Goal: Information Seeking & Learning: Learn about a topic

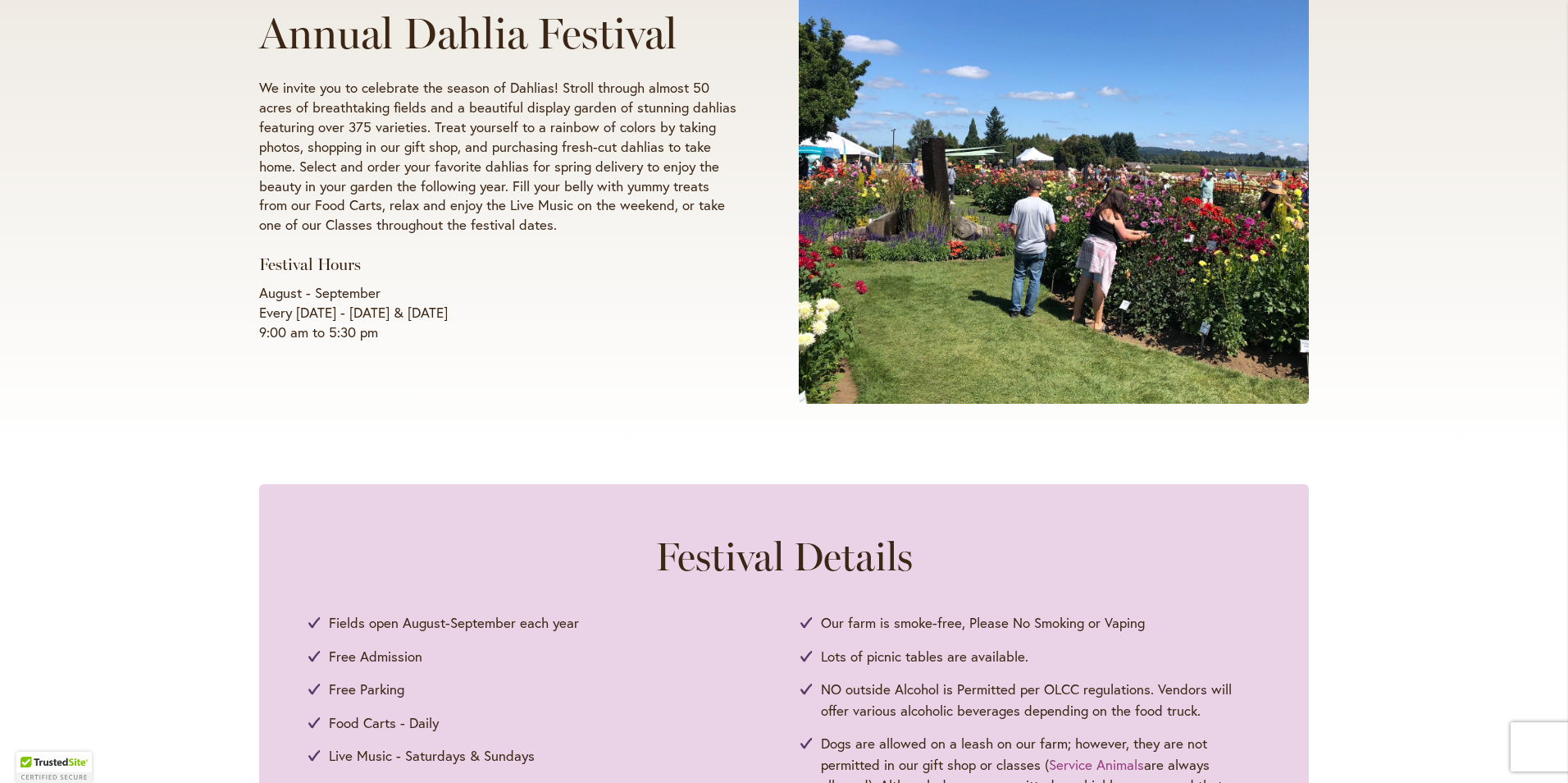
scroll to position [492, 0]
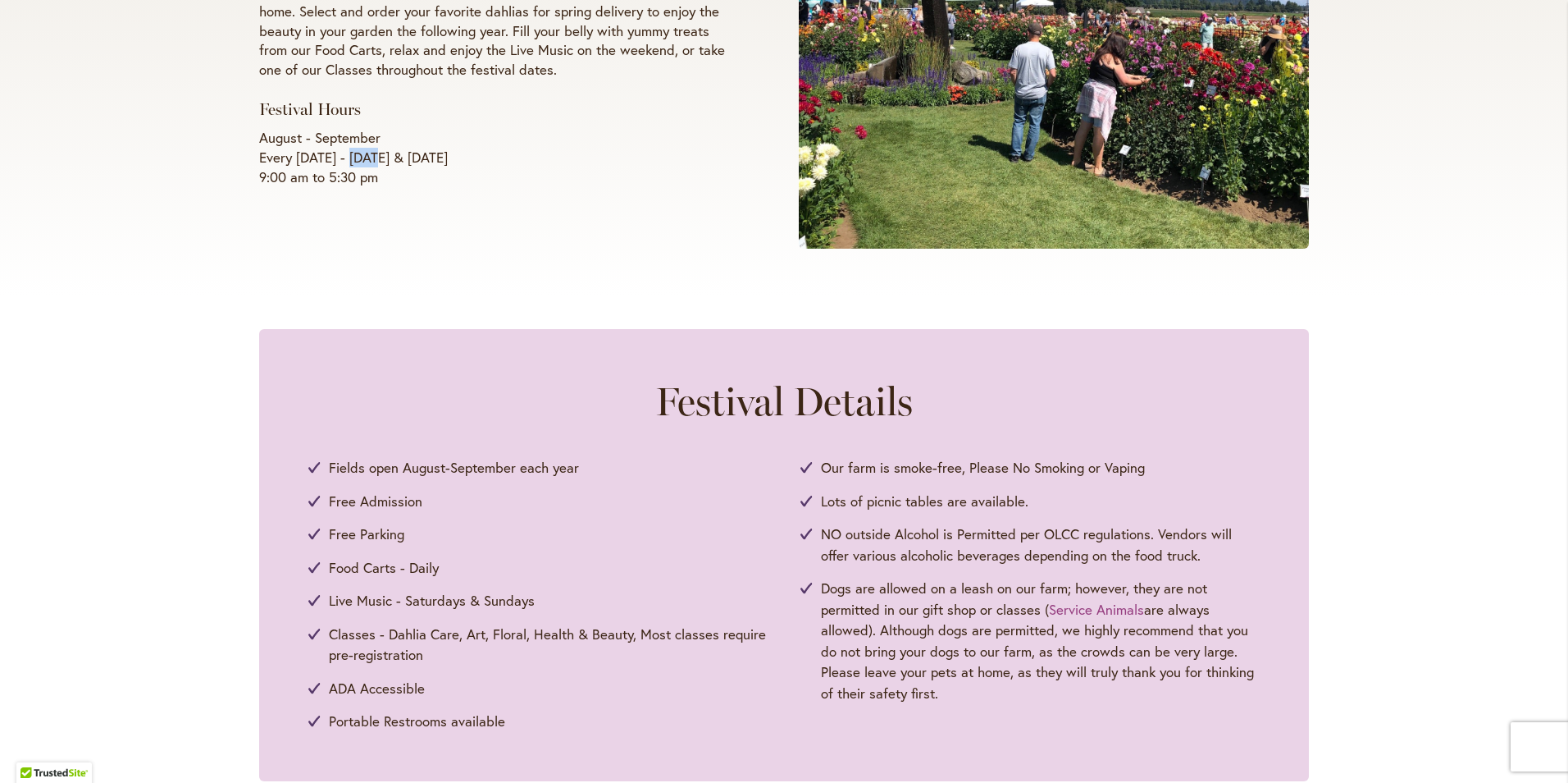
drag, startPoint x: 358, startPoint y: 148, endPoint x: 474, endPoint y: 154, distance: 116.2
click at [474, 154] on p "August - September Every Wednesday - Sunday & Labor Day 9:00 am to 5:30 pm" at bounding box center [498, 157] width 478 height 59
drag, startPoint x: 474, startPoint y: 154, endPoint x: 503, endPoint y: 154, distance: 29.0
click at [503, 154] on p "August - September Every Wednesday - Sunday & Labor Day 9:00 am to 5:30 pm" at bounding box center [498, 157] width 478 height 59
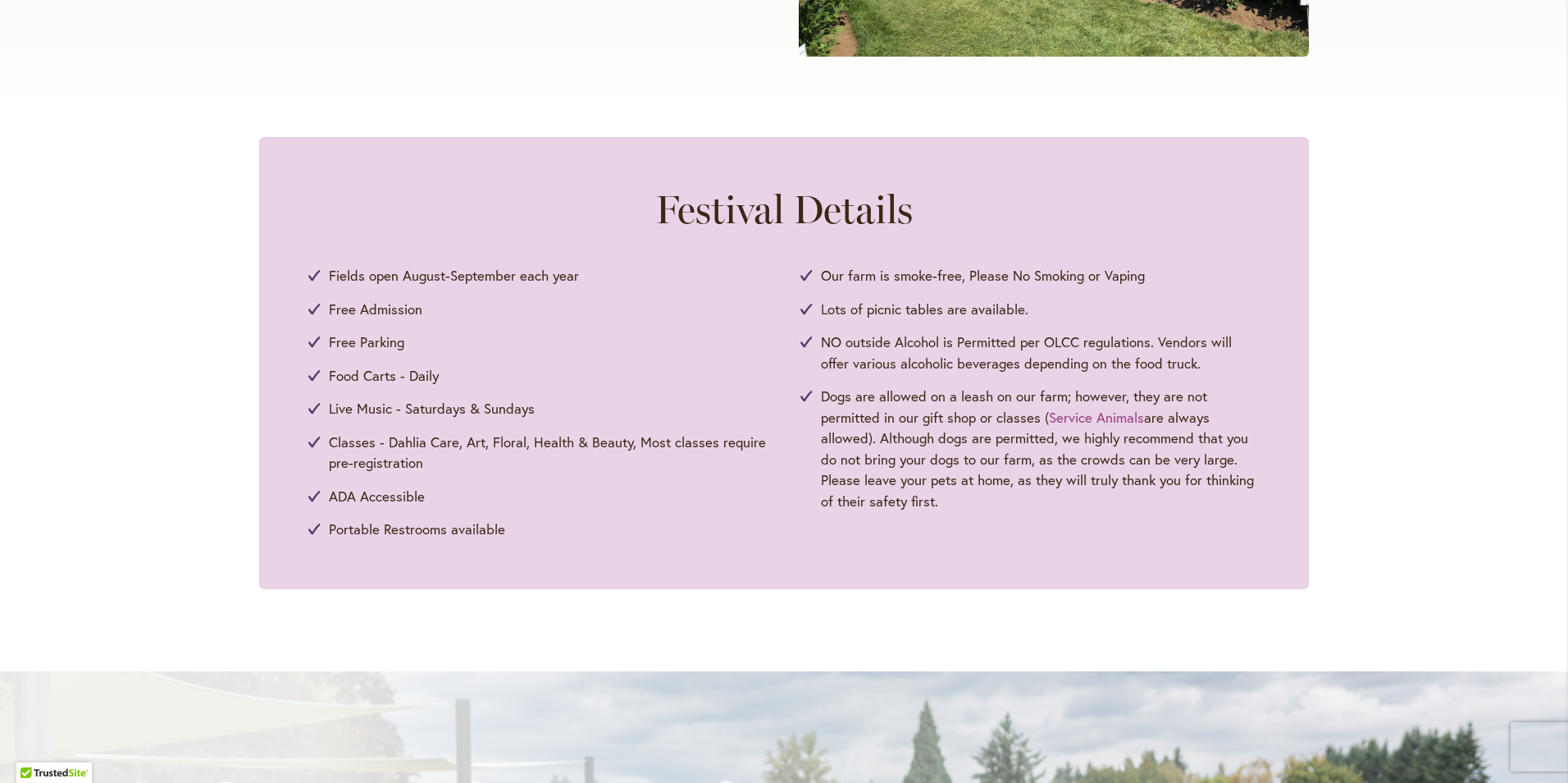
scroll to position [738, 0]
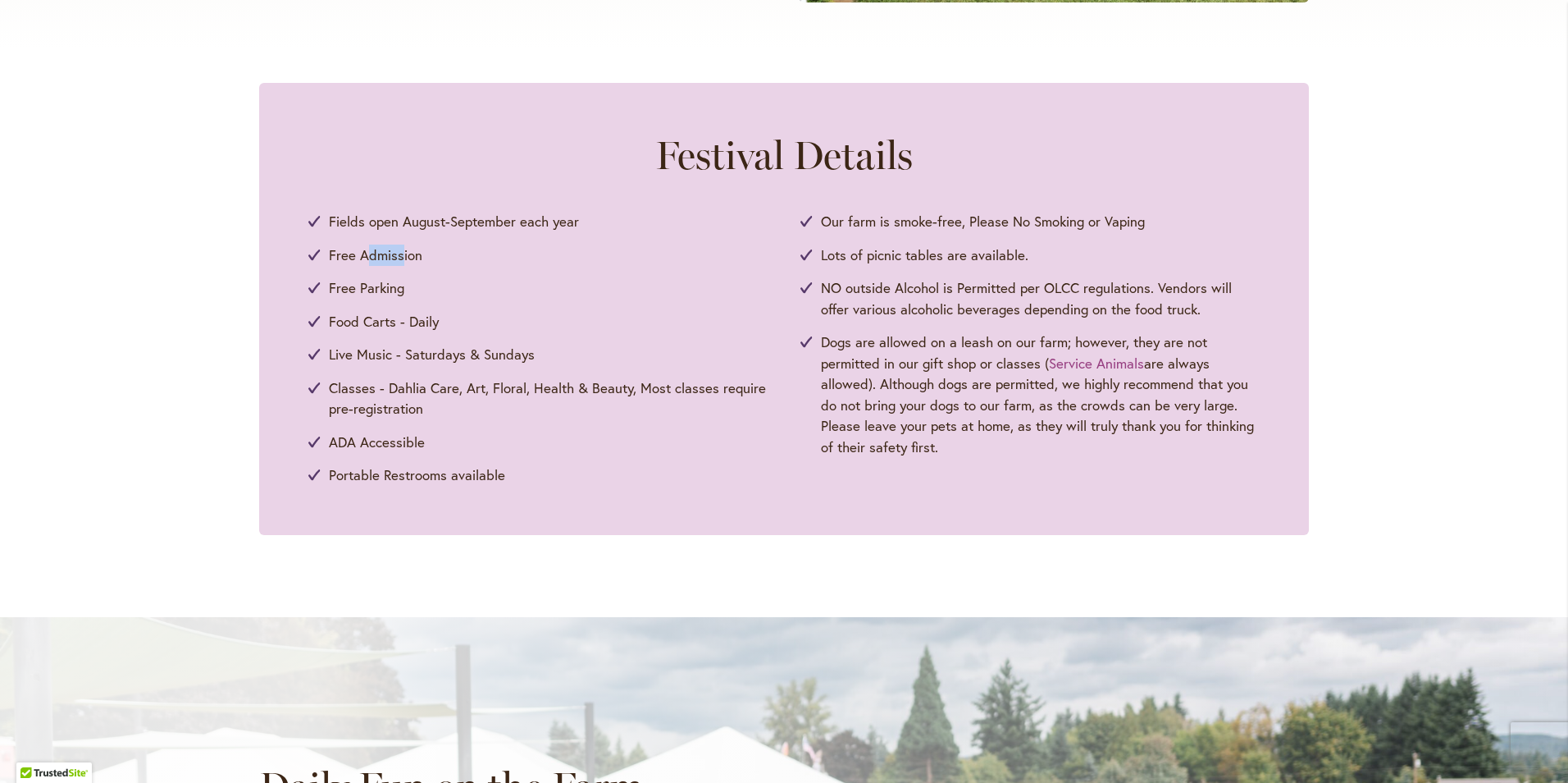
drag, startPoint x: 366, startPoint y: 258, endPoint x: 465, endPoint y: 258, distance: 99.0
click at [465, 258] on li "Free Admission" at bounding box center [538, 254] width 459 height 21
drag, startPoint x: 465, startPoint y: 258, endPoint x: 498, endPoint y: 260, distance: 33.1
click at [498, 260] on li "Free Admission" at bounding box center [538, 254] width 459 height 21
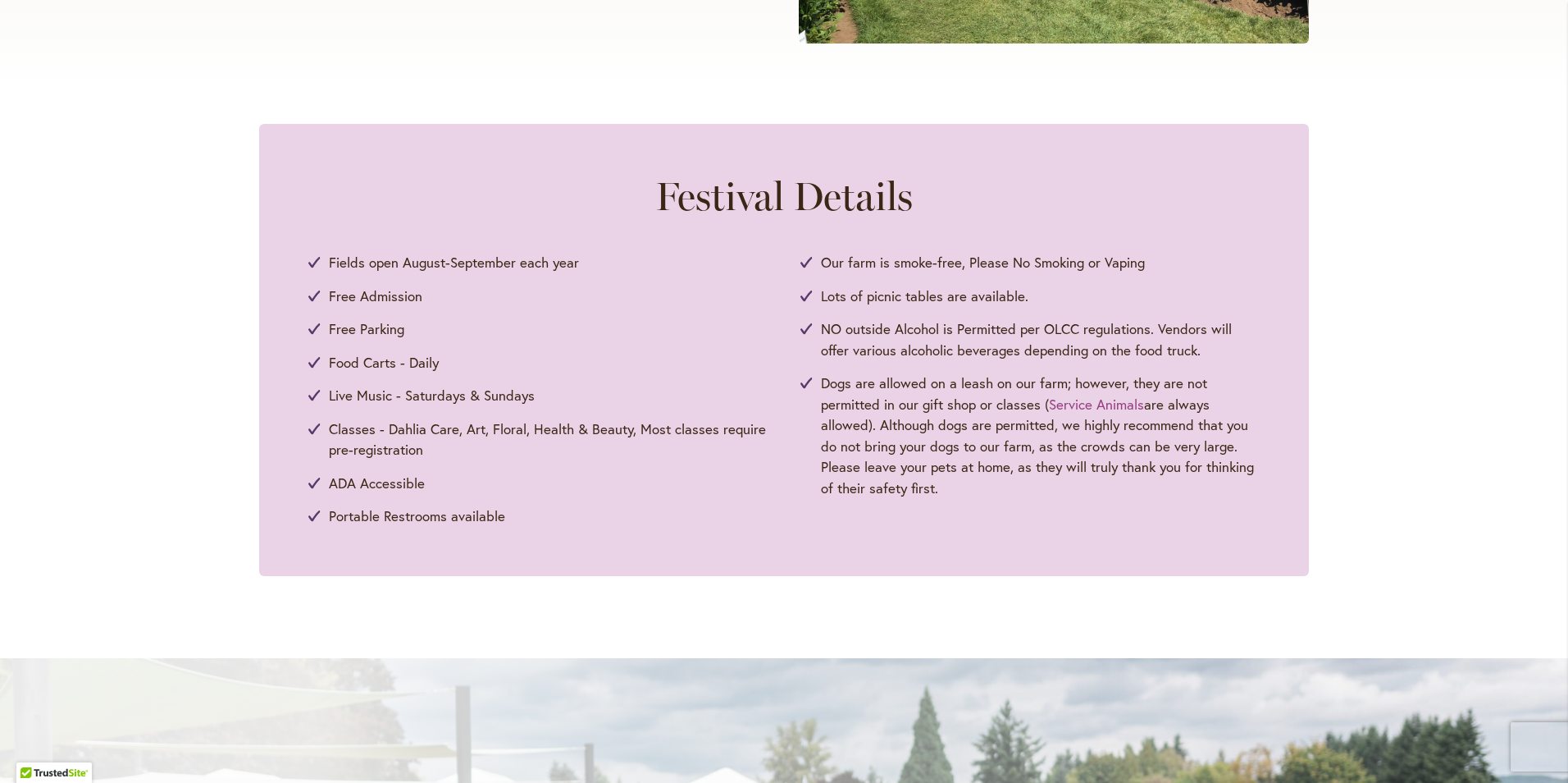
scroll to position [657, 0]
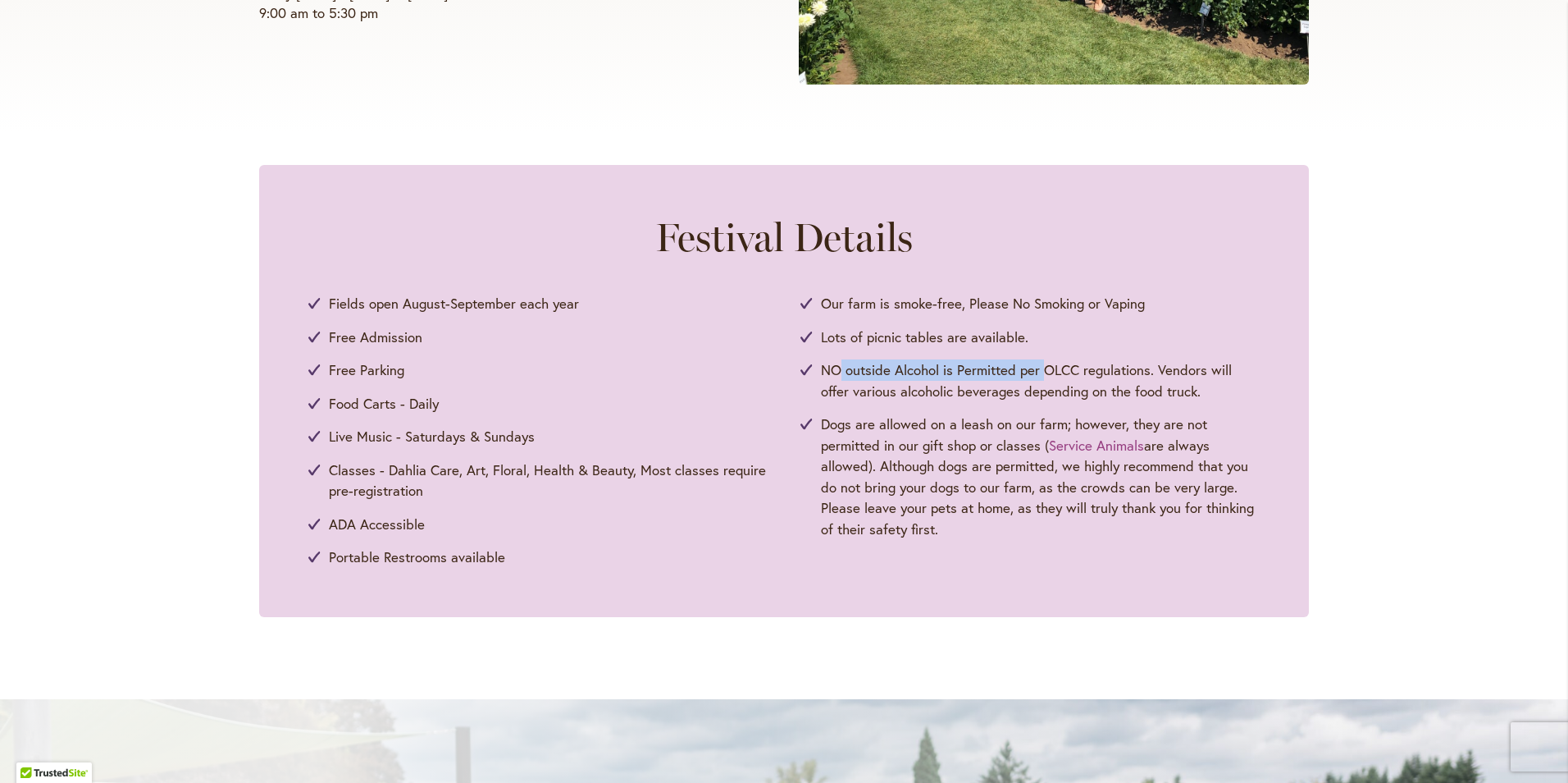
drag, startPoint x: 835, startPoint y: 374, endPoint x: 1050, endPoint y: 362, distance: 215.3
click at [1050, 362] on span "NO outside Alcohol is Permitted per OLCC regulations. Vendors will offer variou…" at bounding box center [1040, 381] width 439 height 42
drag, startPoint x: 1050, startPoint y: 362, endPoint x: 1080, endPoint y: 362, distance: 30.0
click at [1080, 362] on span "NO outside Alcohol is Permitted per OLCC regulations. Vendors will offer variou…" at bounding box center [1040, 381] width 439 height 42
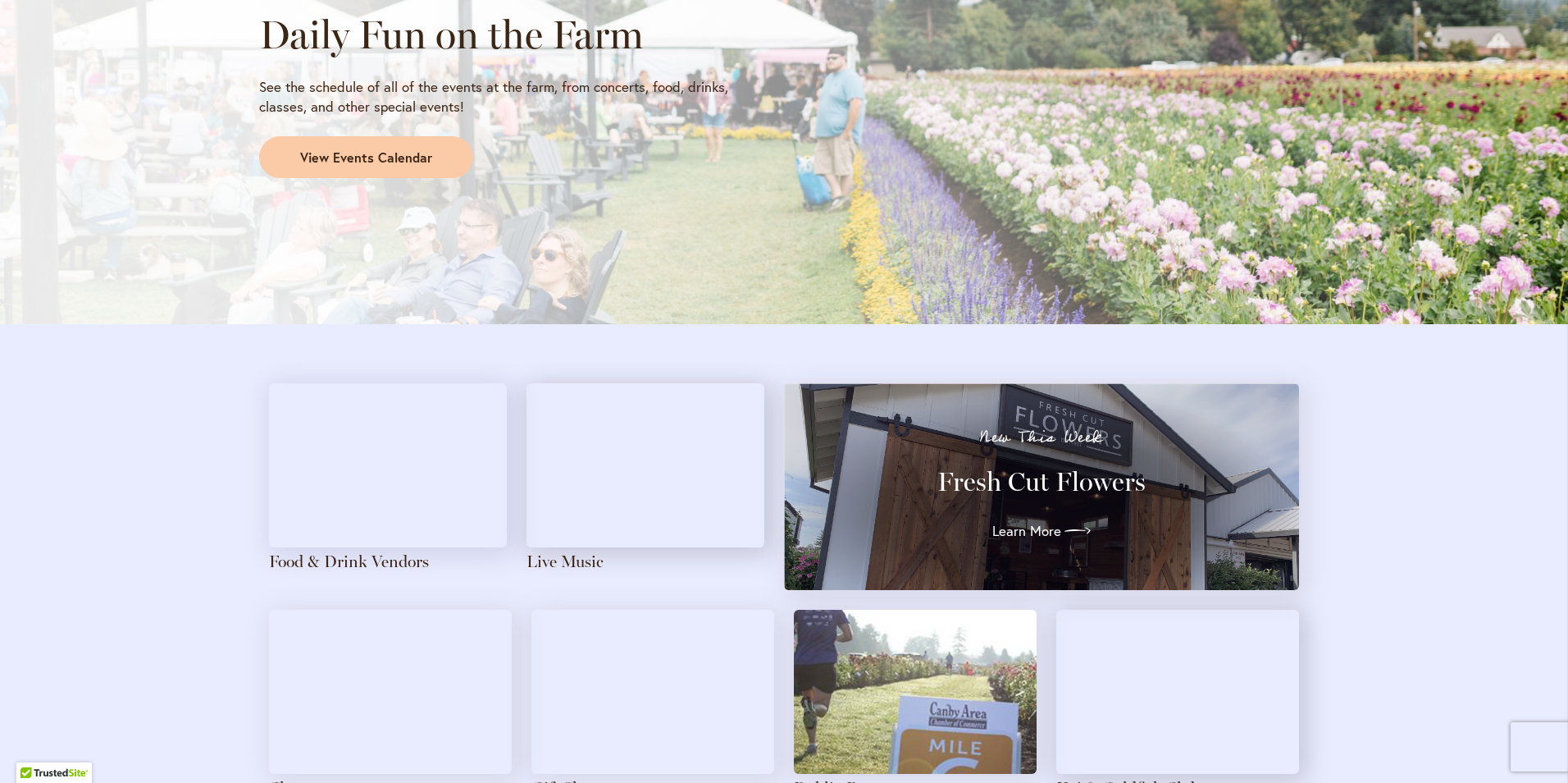
scroll to position [1641, 0]
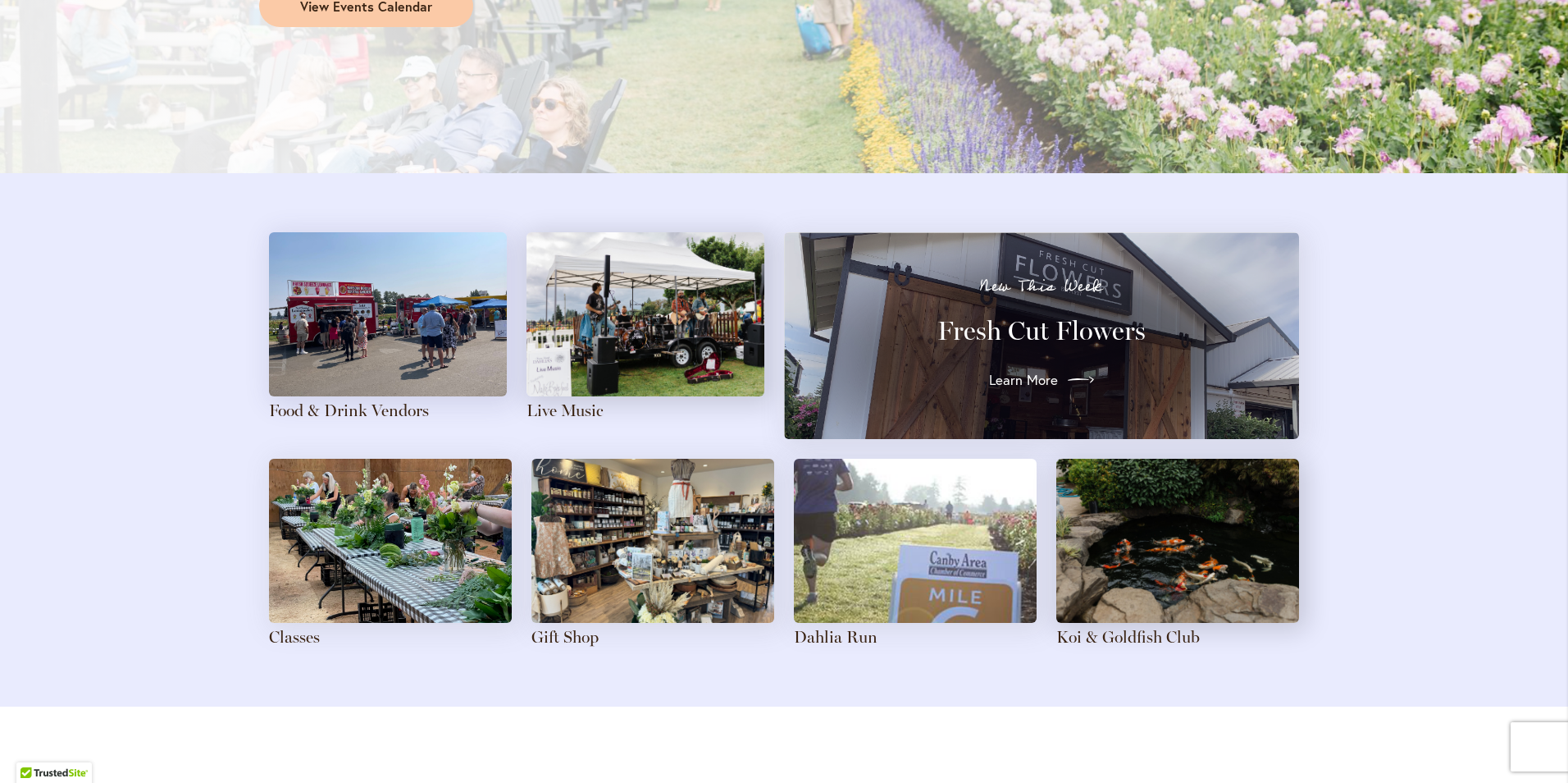
click at [1029, 367] on link "Learn More" at bounding box center [1041, 380] width 105 height 26
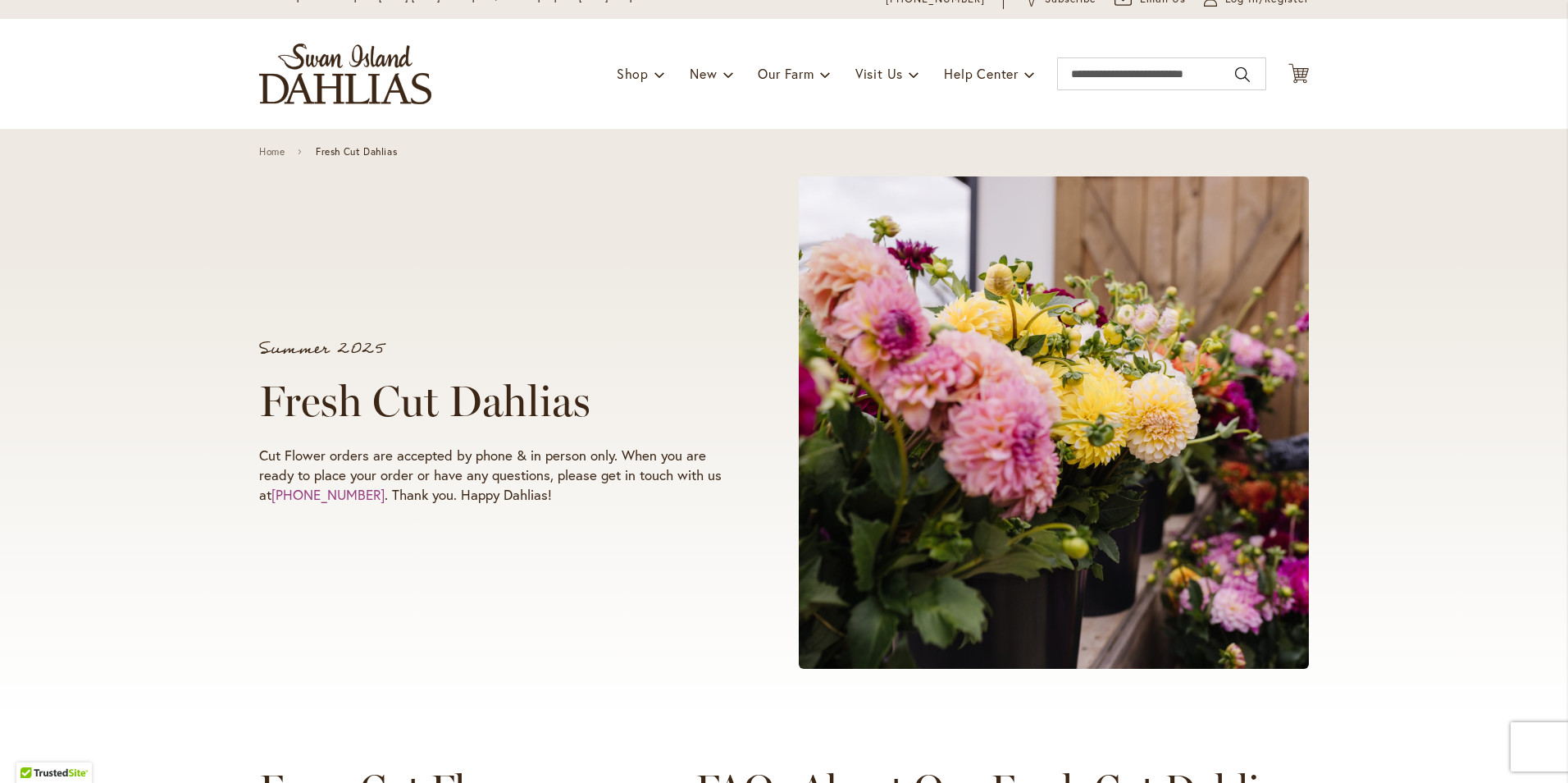
scroll to position [164, 0]
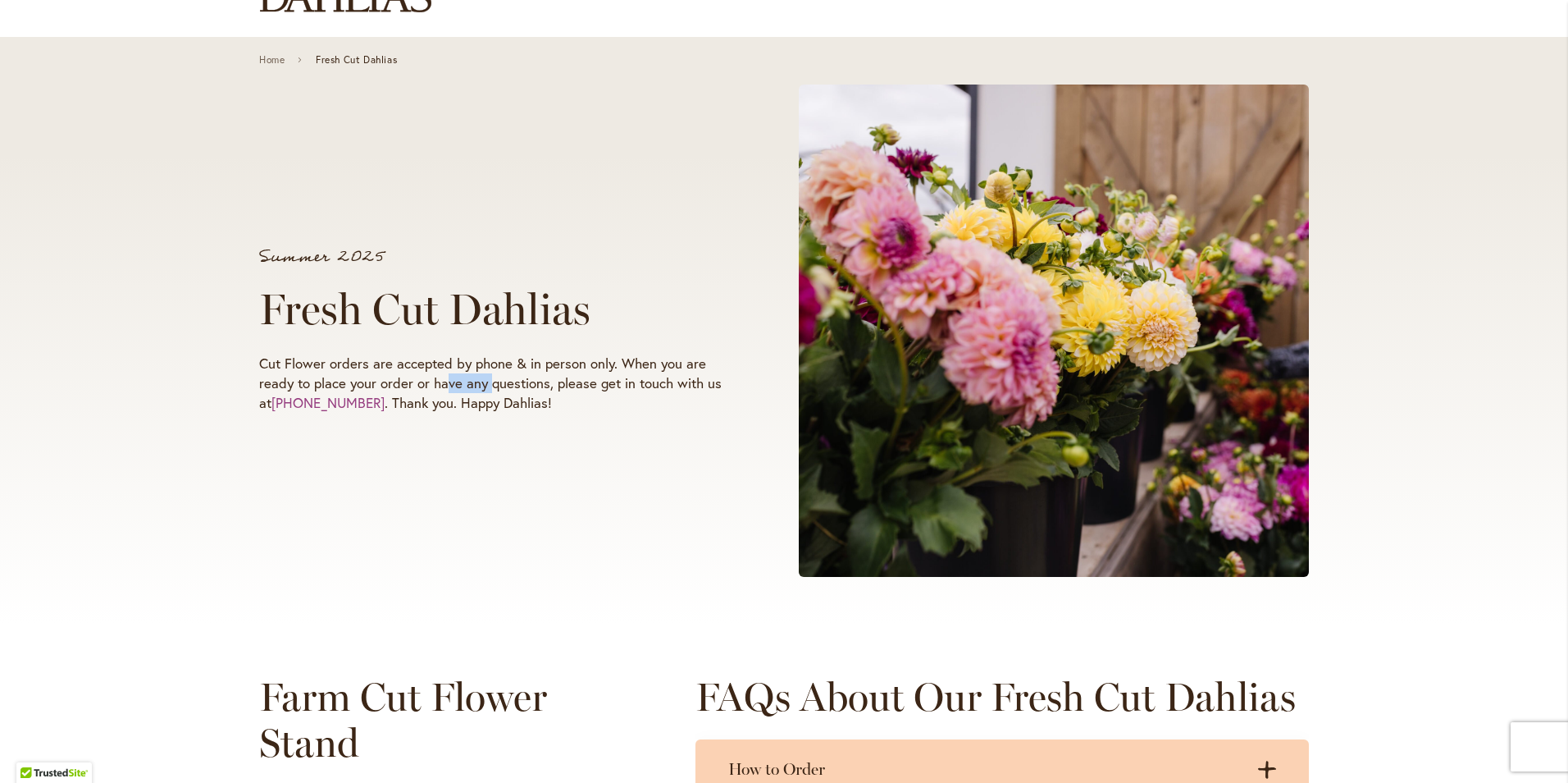
drag, startPoint x: 443, startPoint y: 378, endPoint x: 530, endPoint y: 380, distance: 87.0
click at [530, 380] on p "Cut Flower orders are accepted by phone & in person only. When you are ready to…" at bounding box center [498, 382] width 478 height 59
drag, startPoint x: 530, startPoint y: 380, endPoint x: 586, endPoint y: 380, distance: 56.0
click at [586, 380] on p "Cut Flower orders are accepted by phone & in person only. When you are ready to…" at bounding box center [498, 382] width 478 height 59
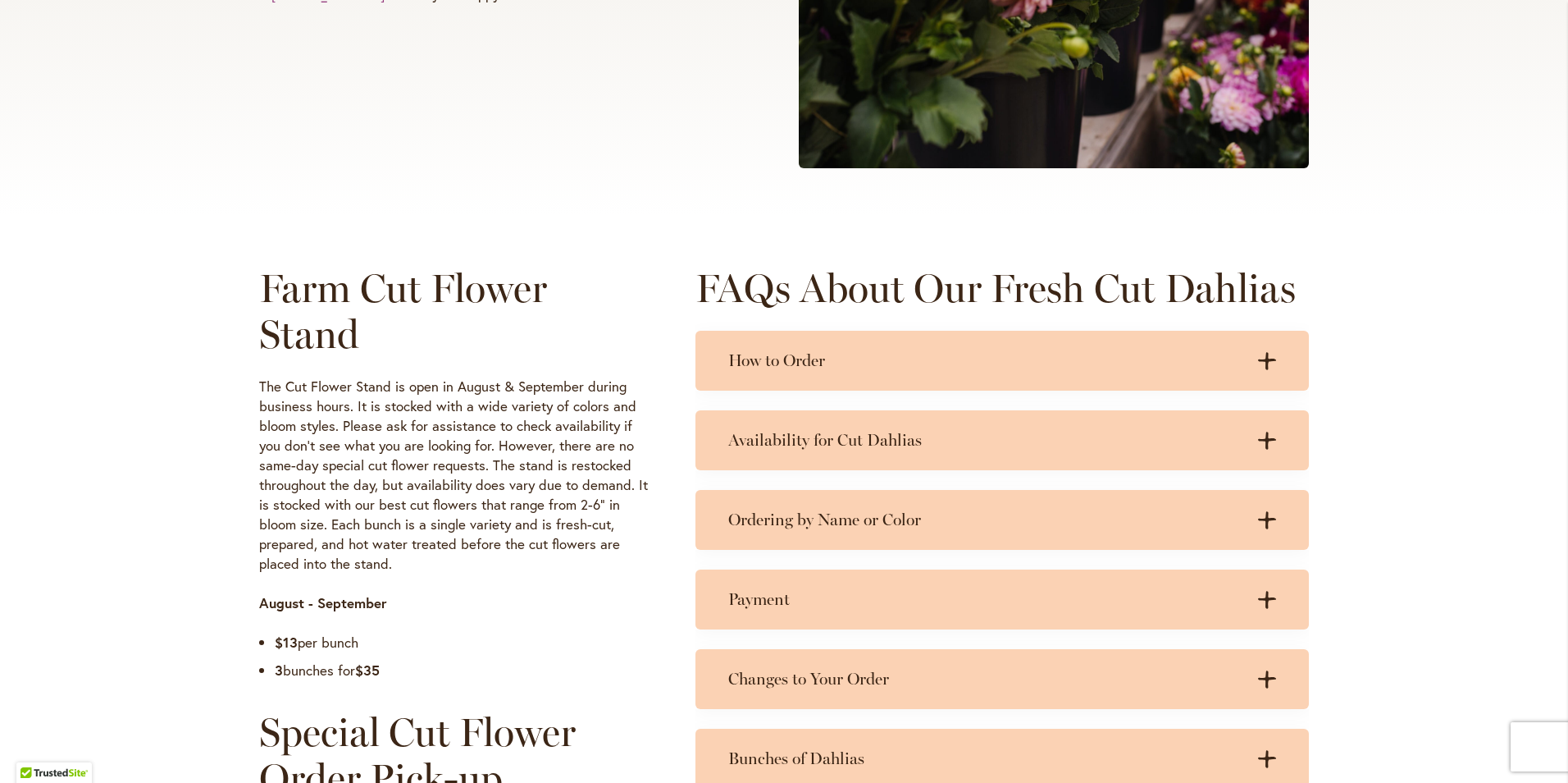
scroll to position [574, 0]
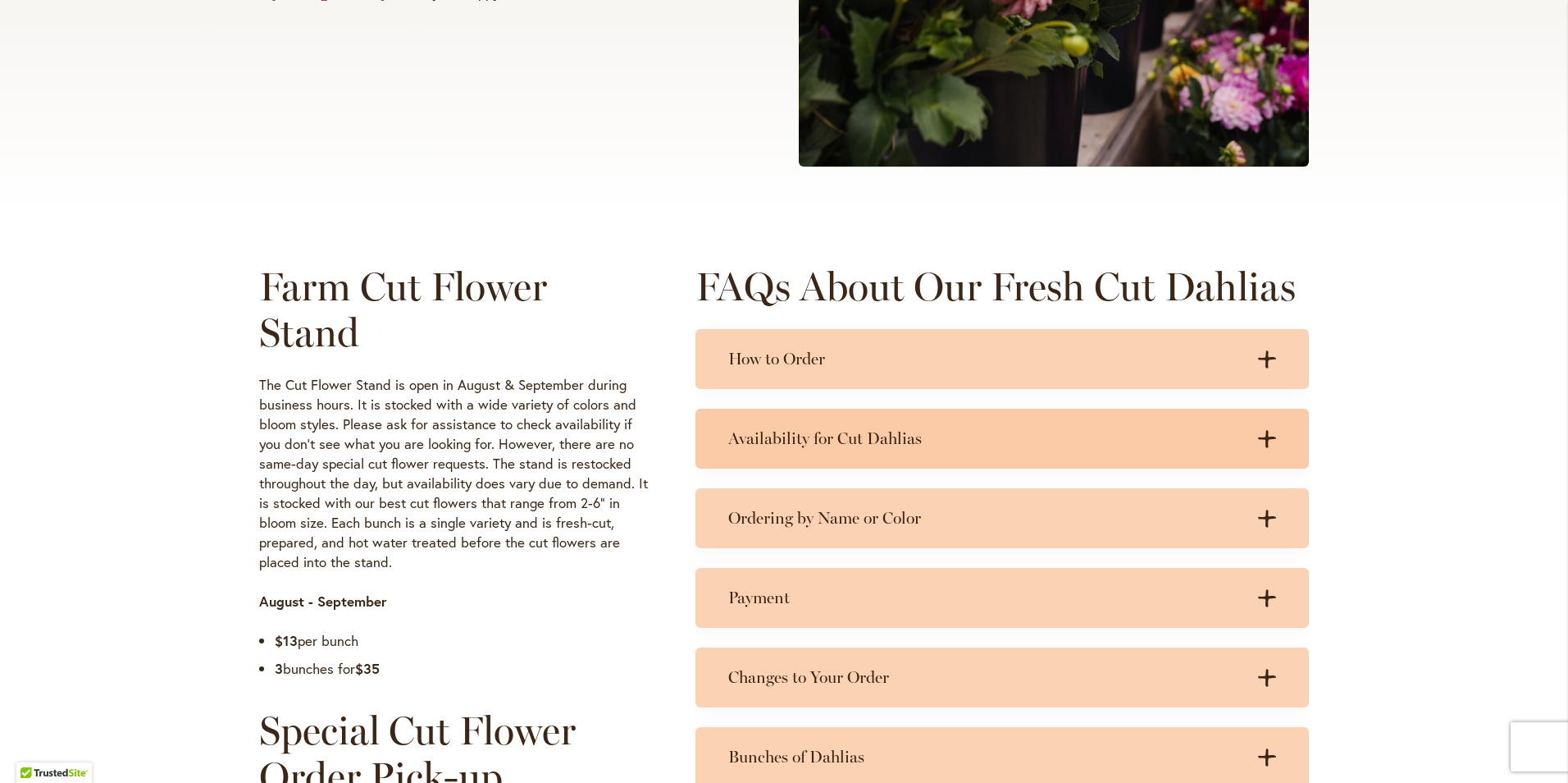
click at [816, 444] on h3 "Availability for Cut Dahlias" at bounding box center [985, 439] width 515 height 21
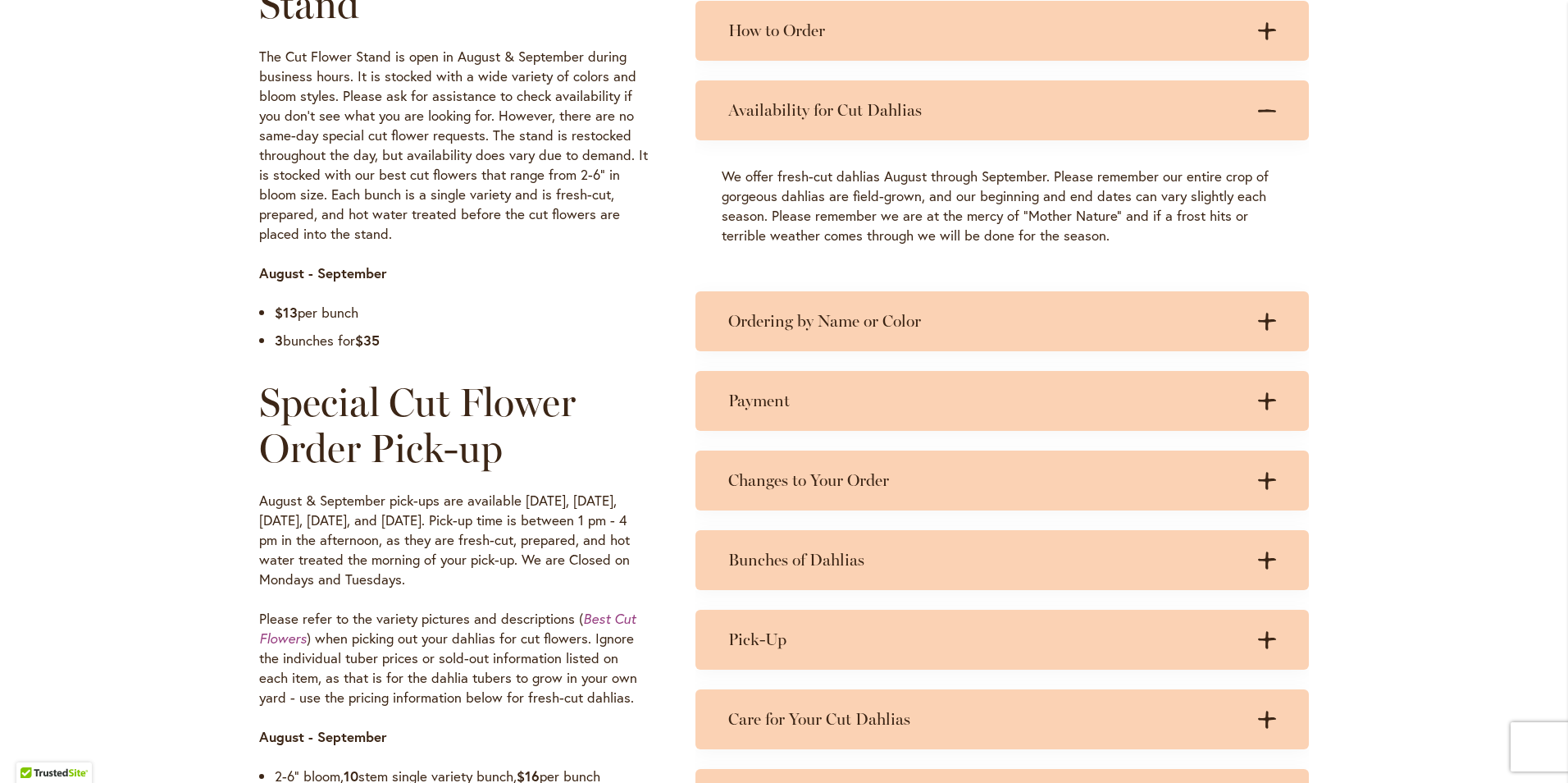
scroll to position [985, 0]
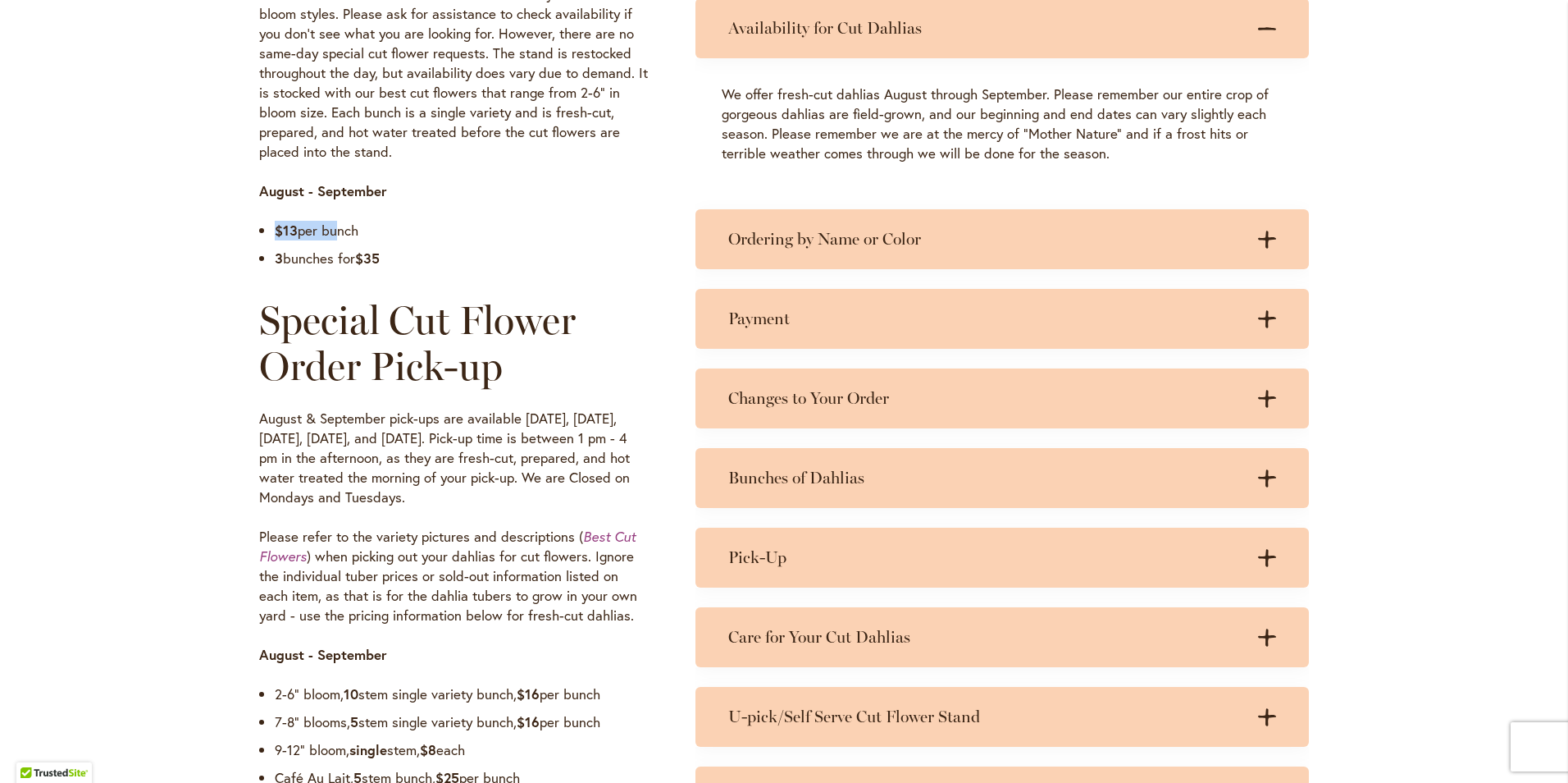
drag, startPoint x: 279, startPoint y: 222, endPoint x: 429, endPoint y: 246, distance: 151.9
click at [429, 246] on ul "$13 per bunch 3 bunches for $35" at bounding box center [453, 248] width 389 height 55
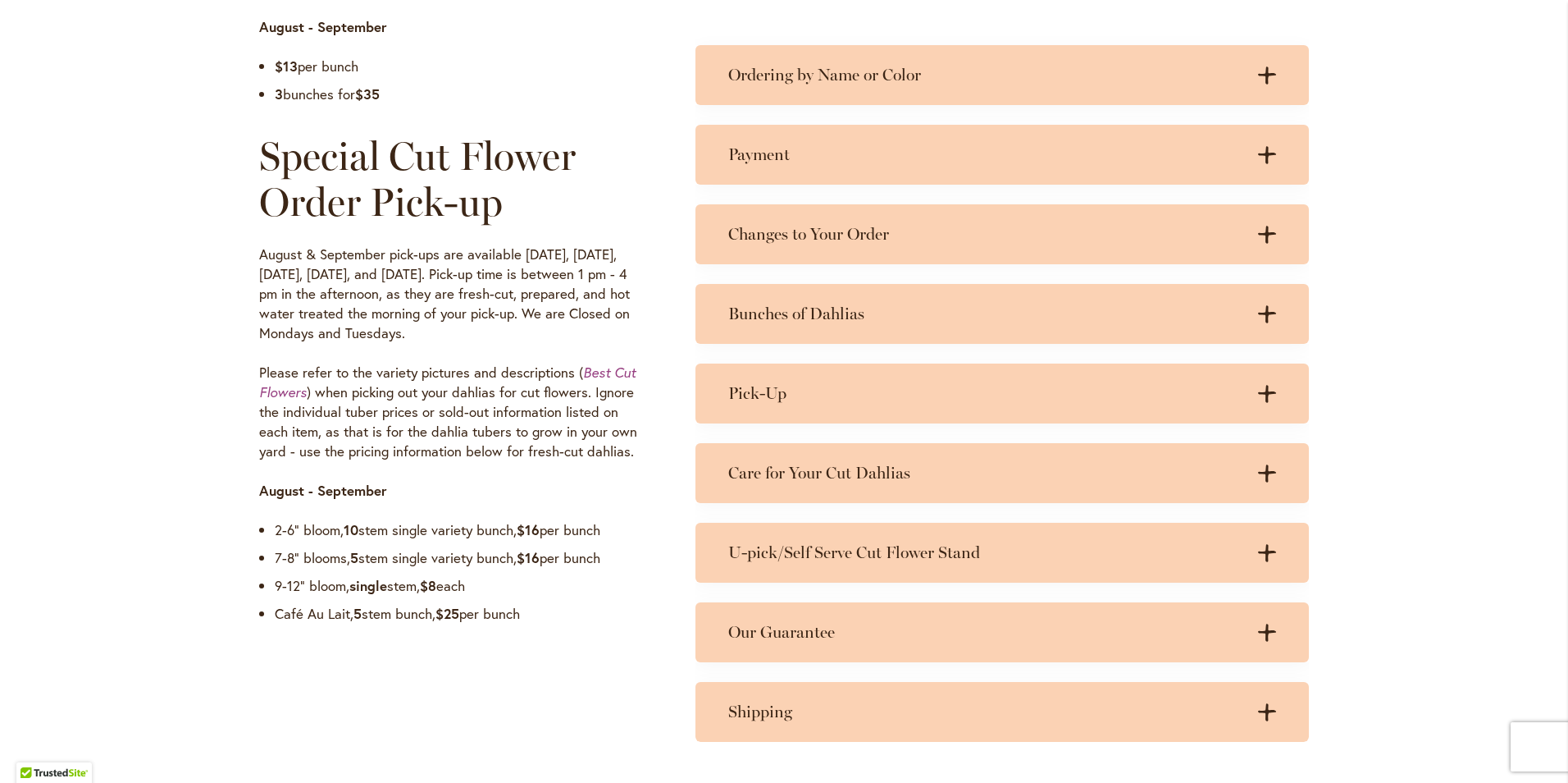
click at [528, 270] on p "August & September pick-ups are available on Wednesday, Thursday, Friday, Satur…" at bounding box center [453, 293] width 389 height 98
drag, startPoint x: 528, startPoint y: 270, endPoint x: 554, endPoint y: 270, distance: 26.0
click at [554, 270] on p "August & September pick-ups are available on Wednesday, Thursday, Friday, Satur…" at bounding box center [453, 293] width 389 height 98
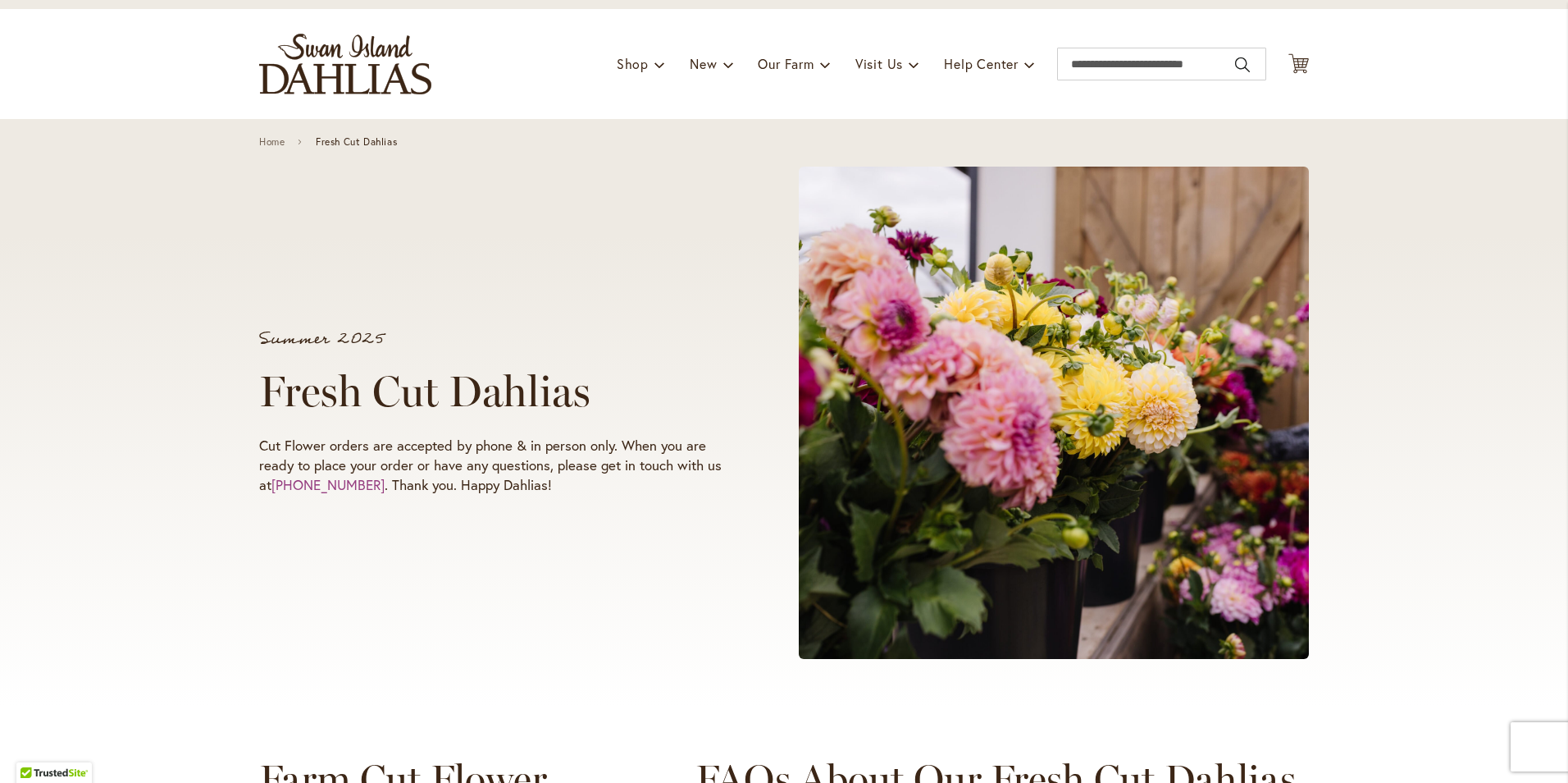
scroll to position [0, 0]
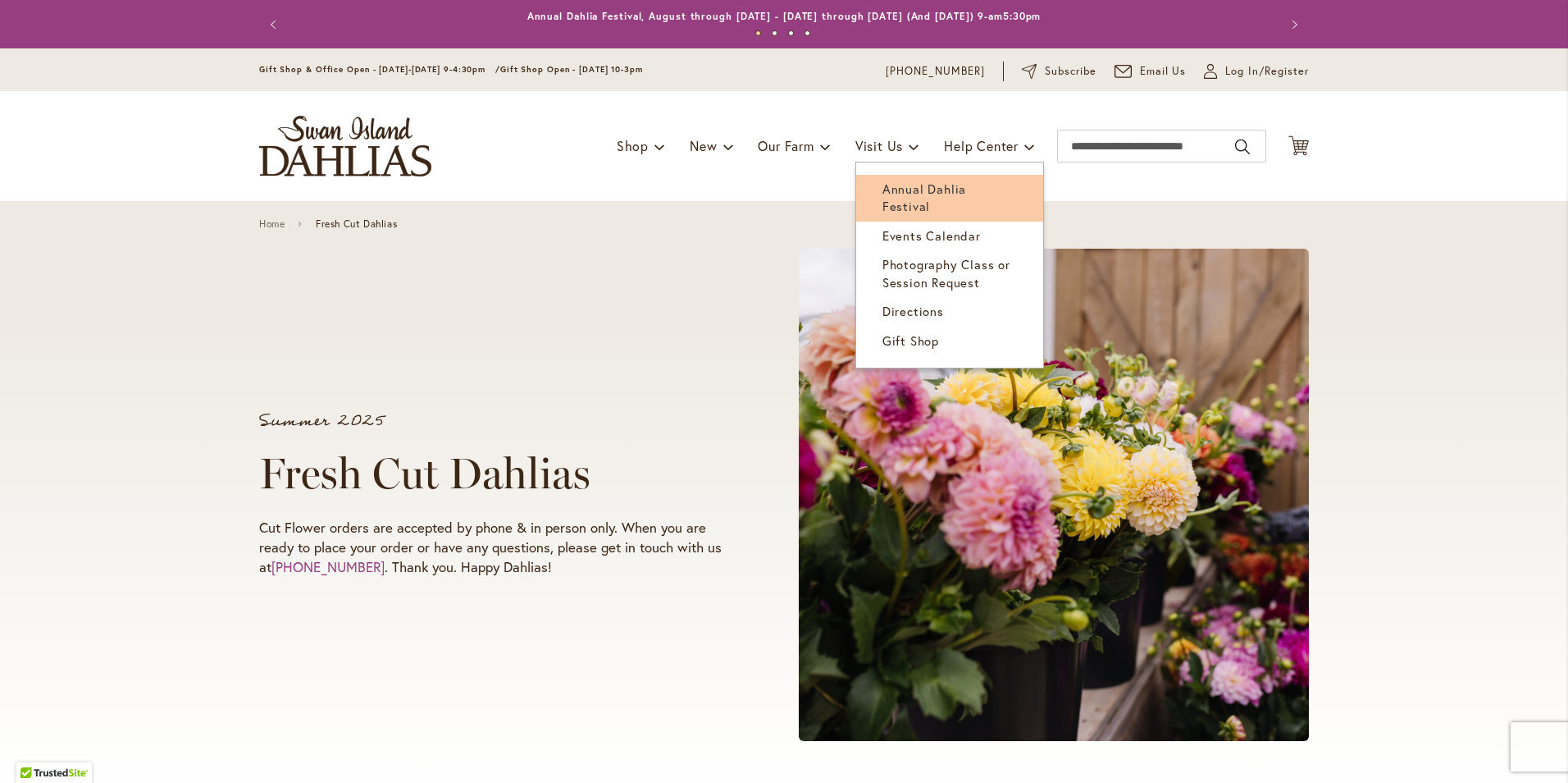
click at [919, 185] on span "Annual Dahlia Festival" at bounding box center [924, 197] width 84 height 34
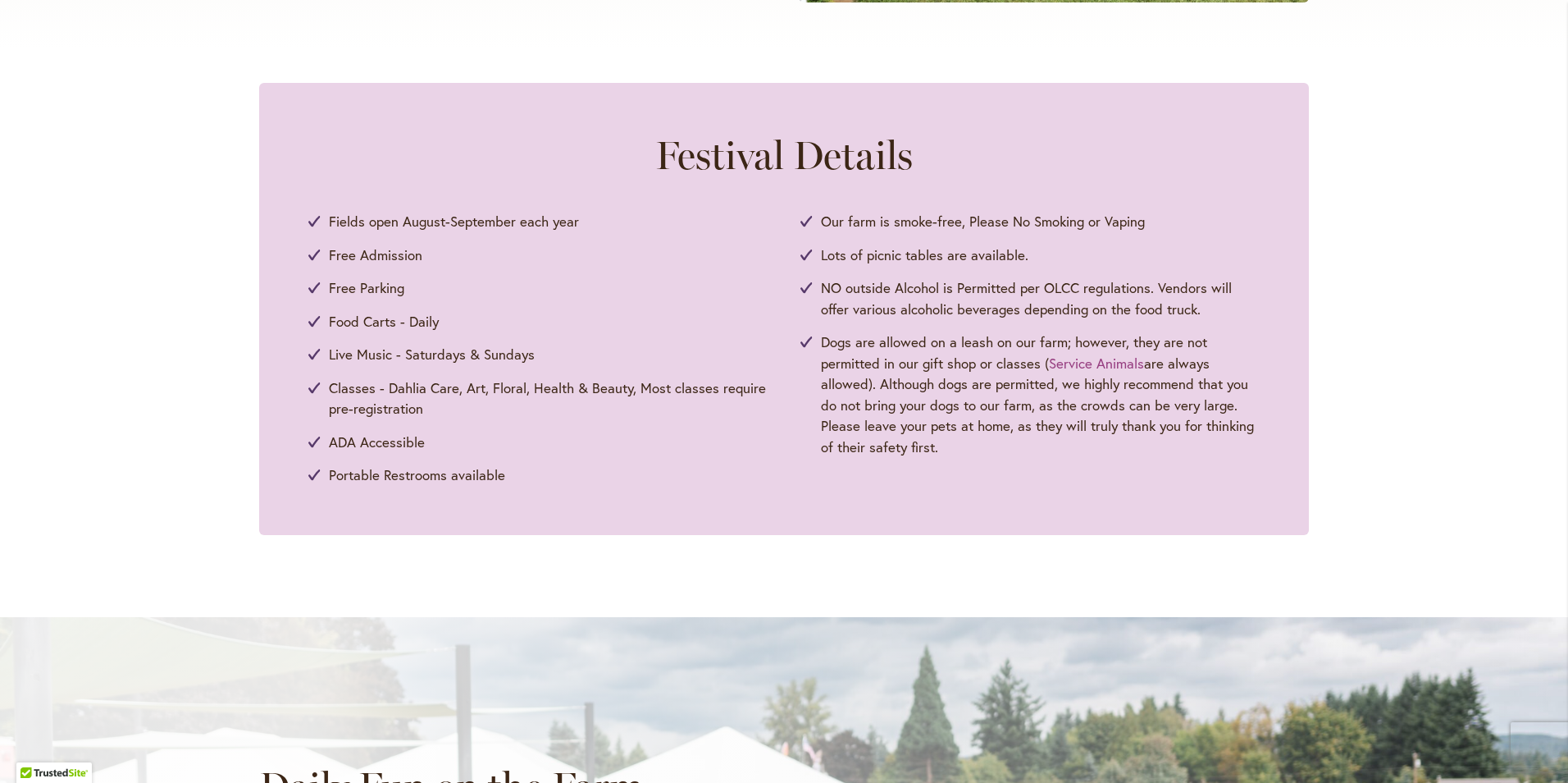
scroll to position [1231, 0]
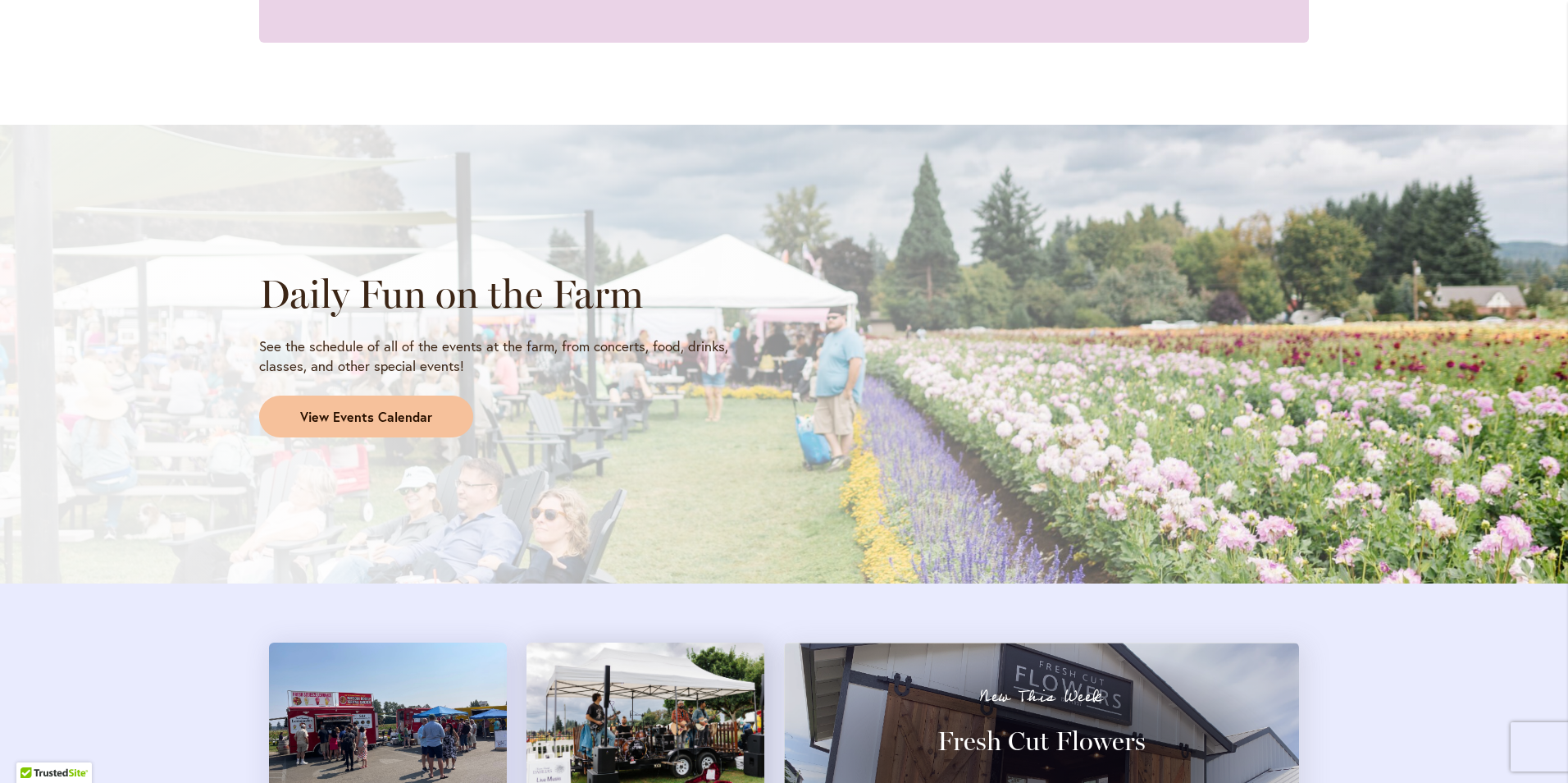
click at [406, 402] on link "View Events Calendar" at bounding box center [366, 416] width 214 height 43
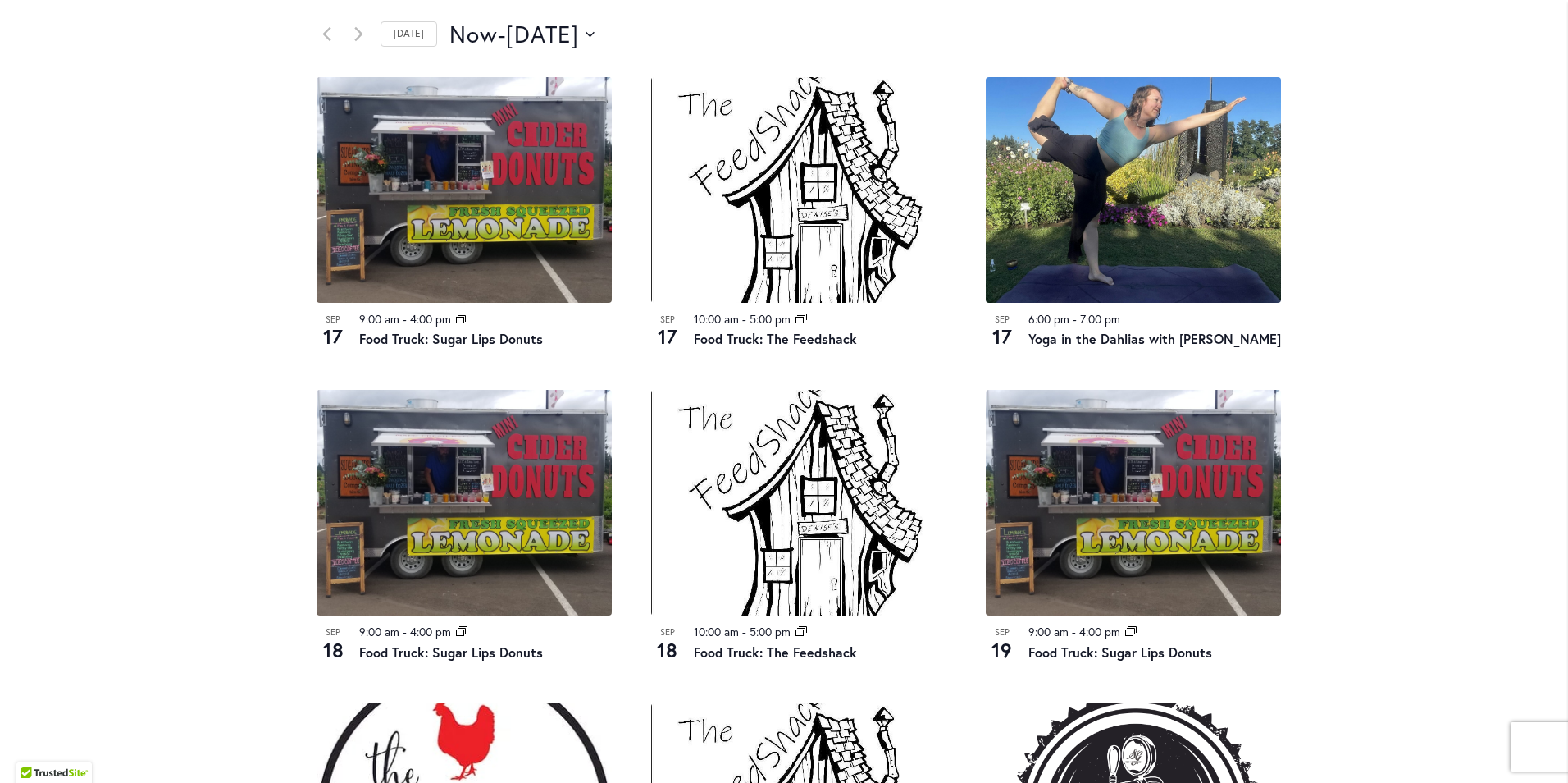
scroll to position [820, 0]
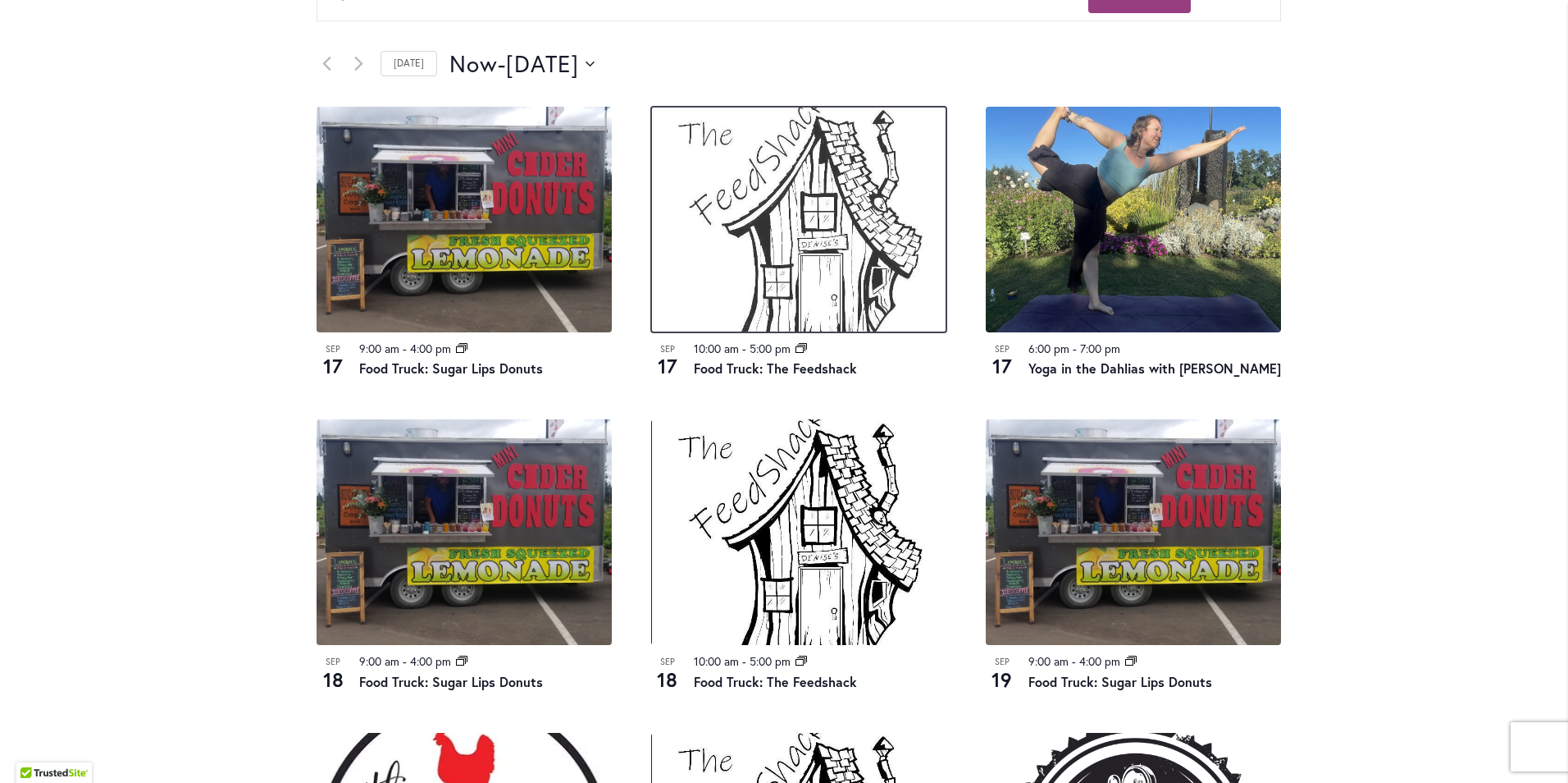
click at [808, 223] on img at bounding box center [798, 219] width 295 height 225
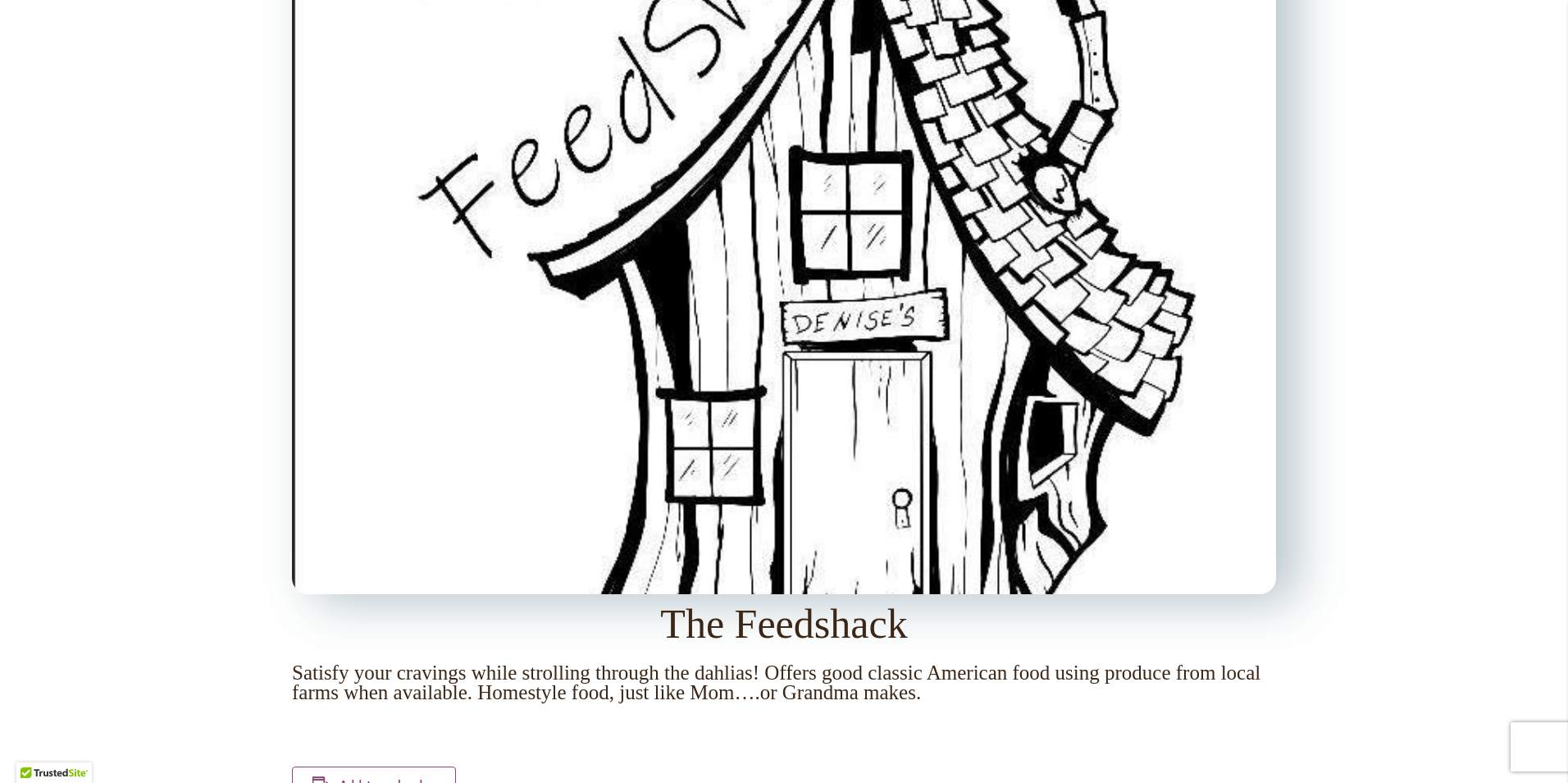
scroll to position [2133, 0]
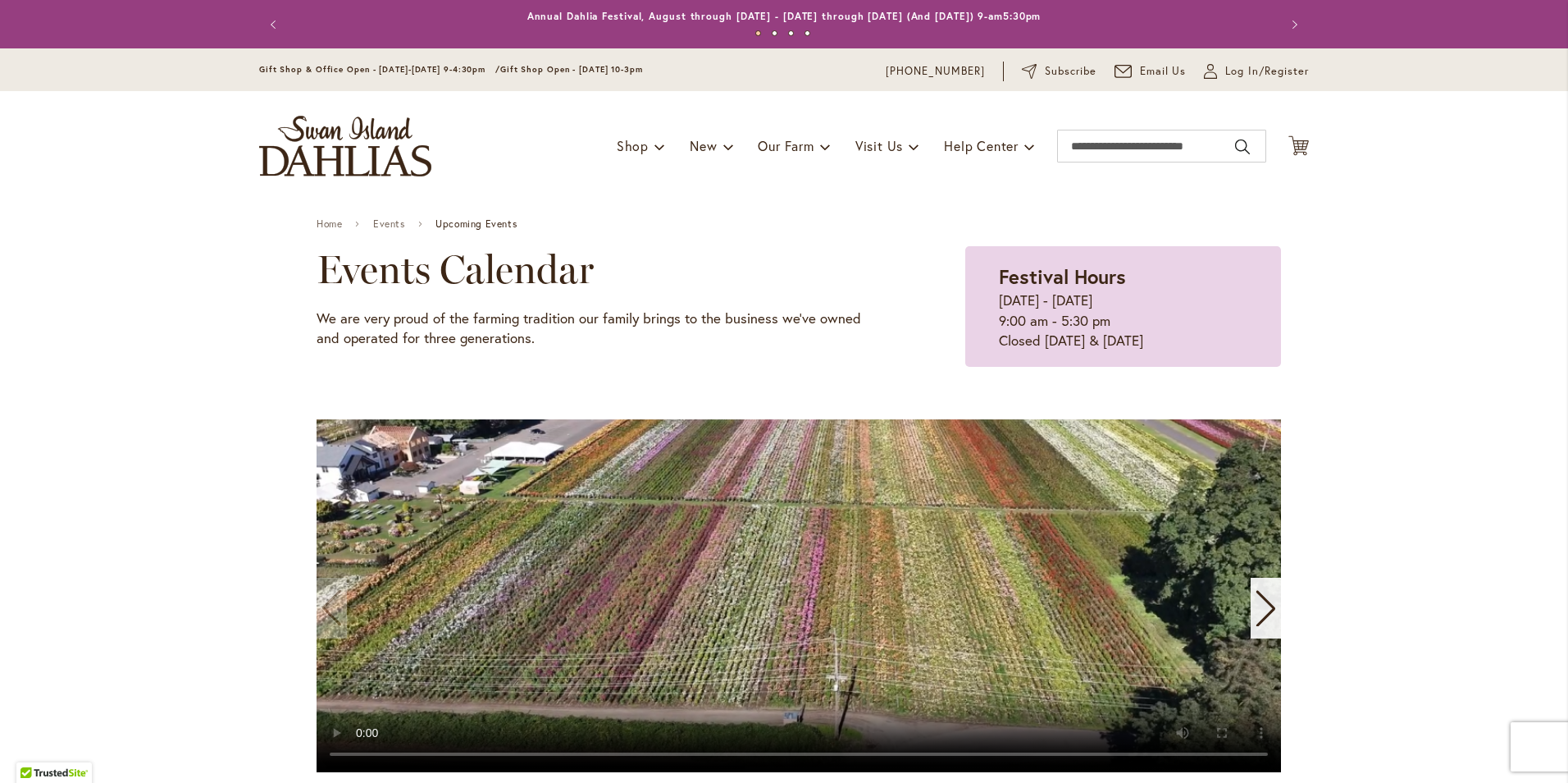
click at [1271, 605] on div "Next slide" at bounding box center [1265, 608] width 30 height 61
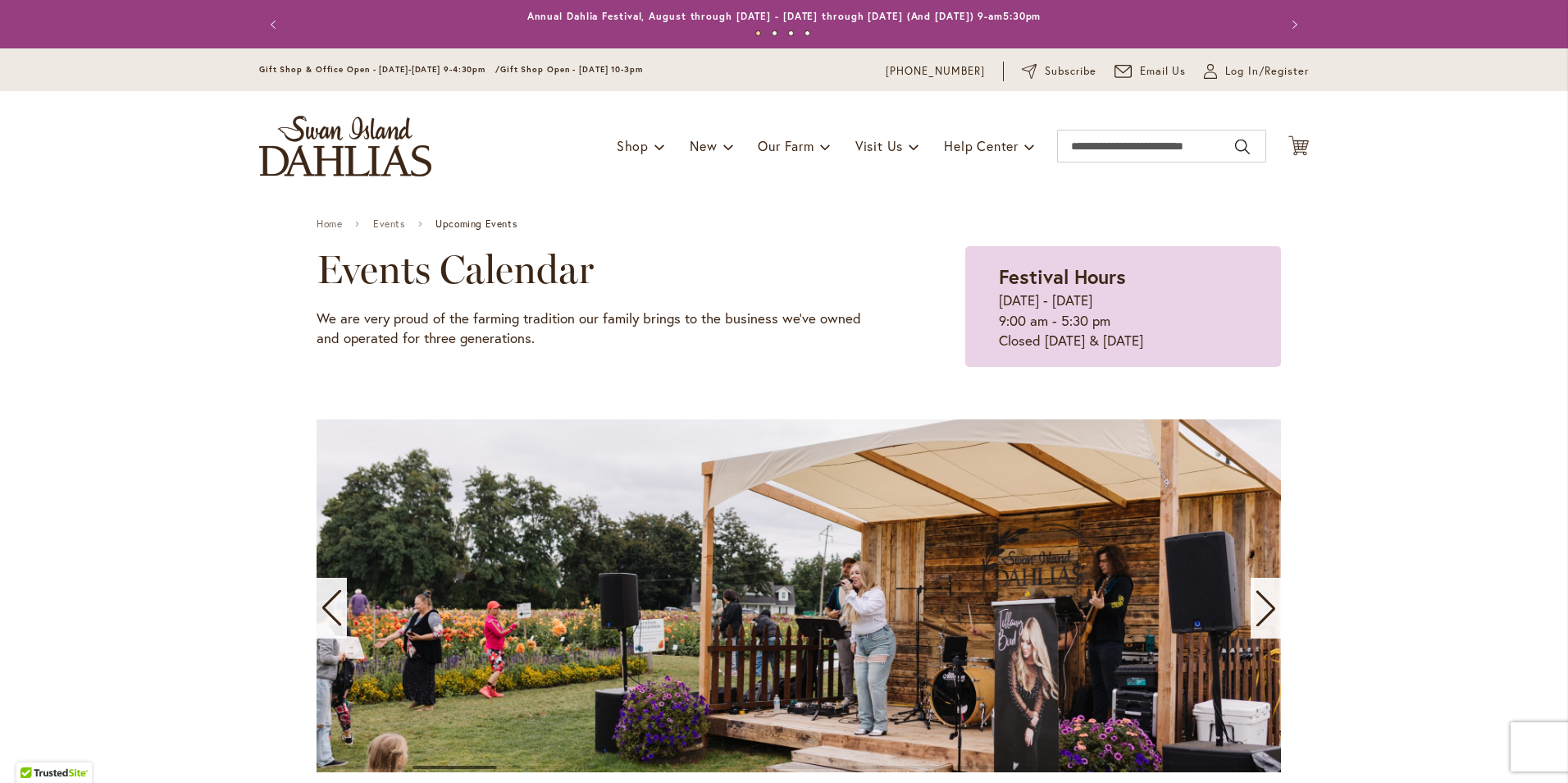
click at [1271, 605] on div "Next slide" at bounding box center [1265, 608] width 30 height 61
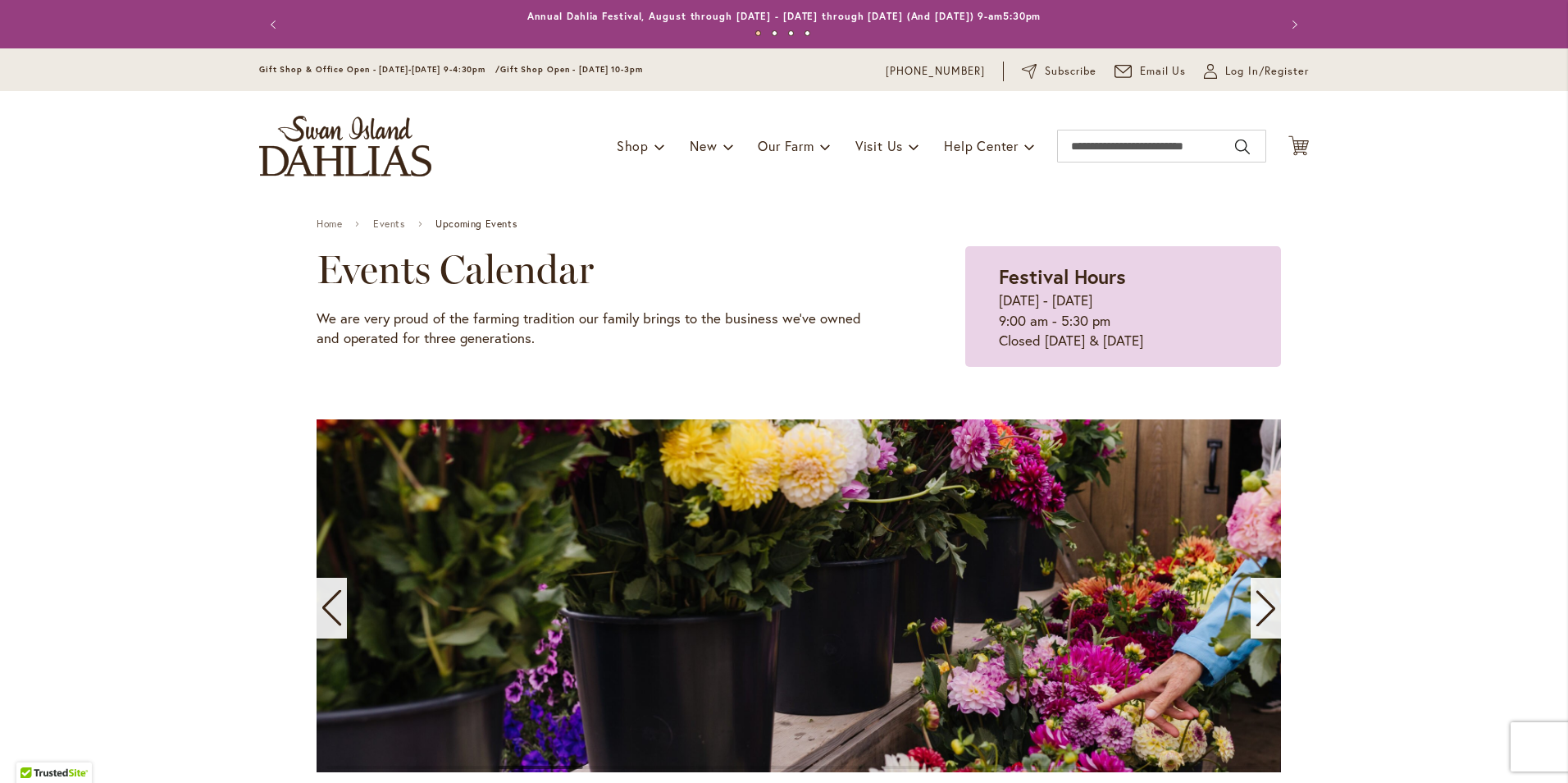
click at [1271, 605] on div "Next slide" at bounding box center [1265, 608] width 30 height 61
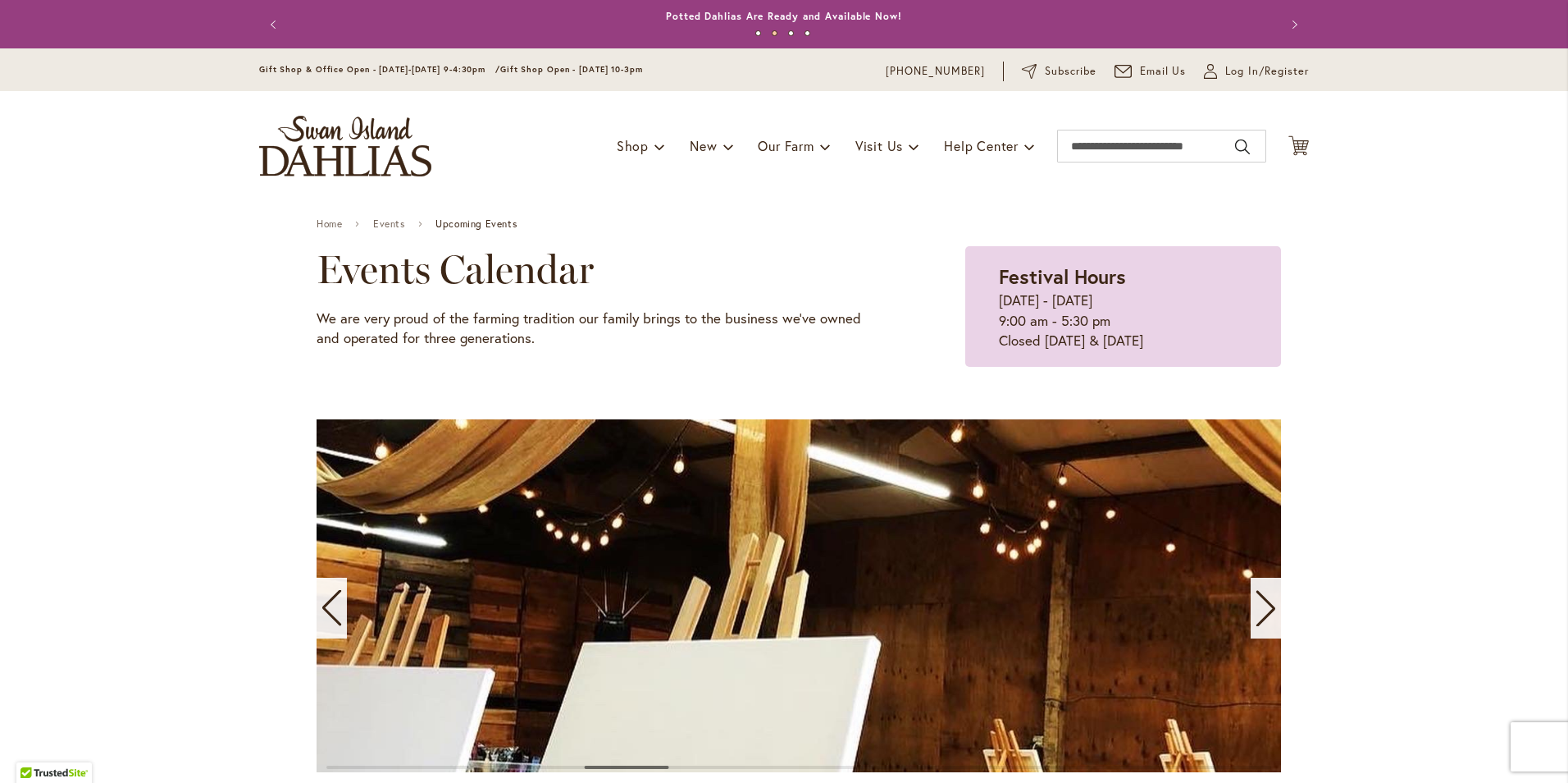
click at [1271, 605] on div "Next slide" at bounding box center [1265, 608] width 30 height 61
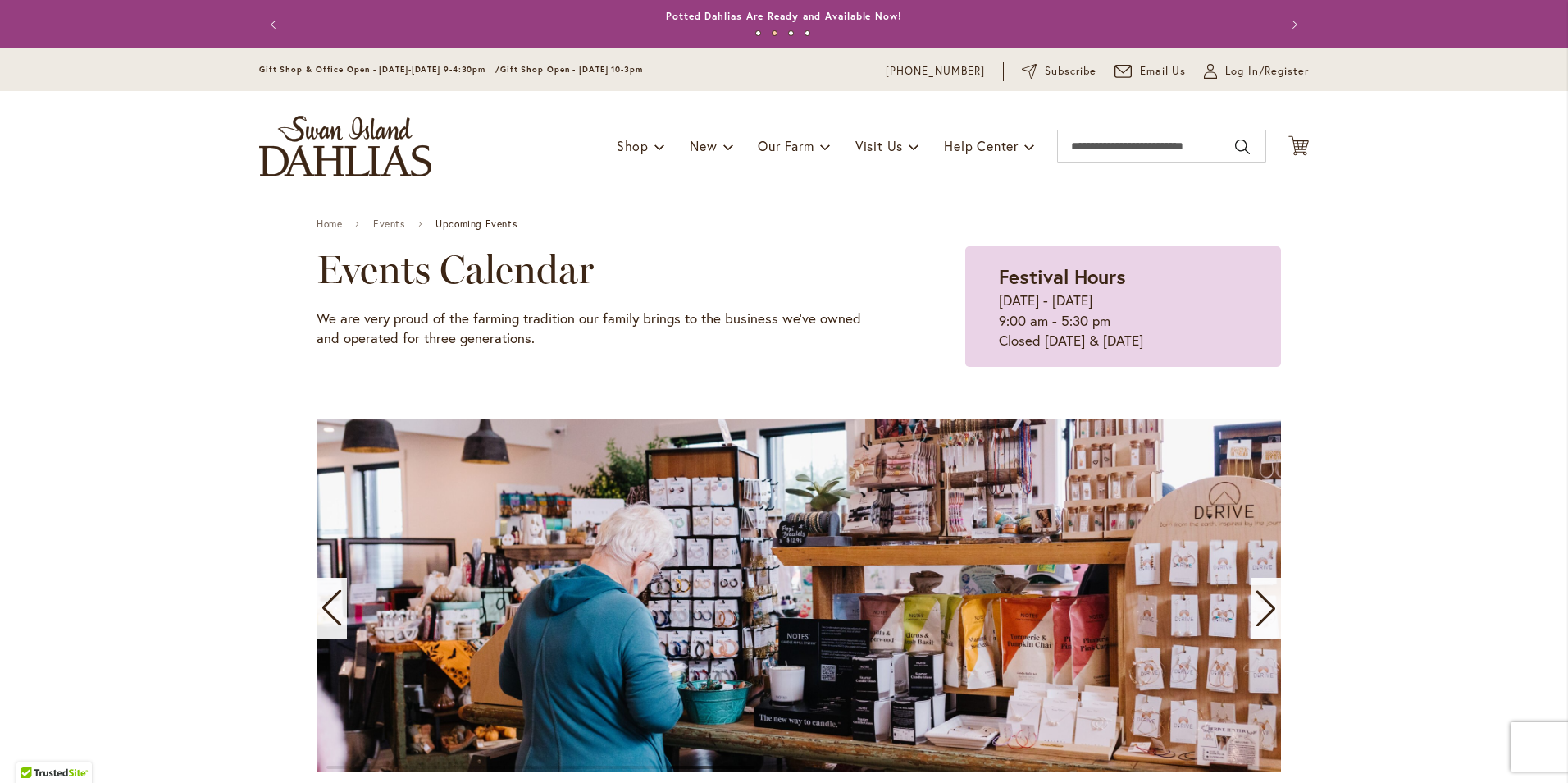
click at [1271, 605] on div "Next slide" at bounding box center [1265, 608] width 30 height 61
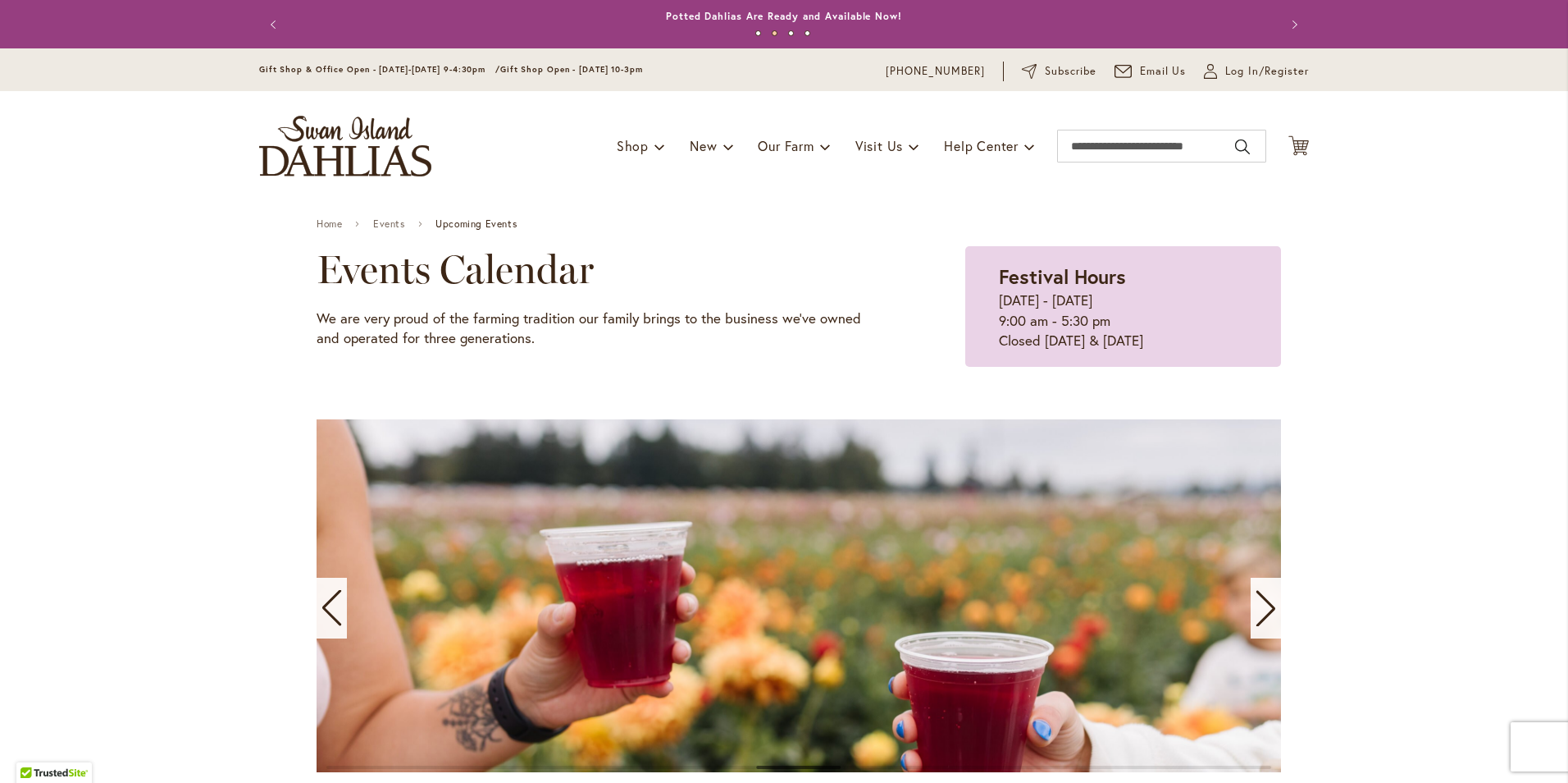
click at [1271, 605] on div "Next slide" at bounding box center [1265, 608] width 30 height 61
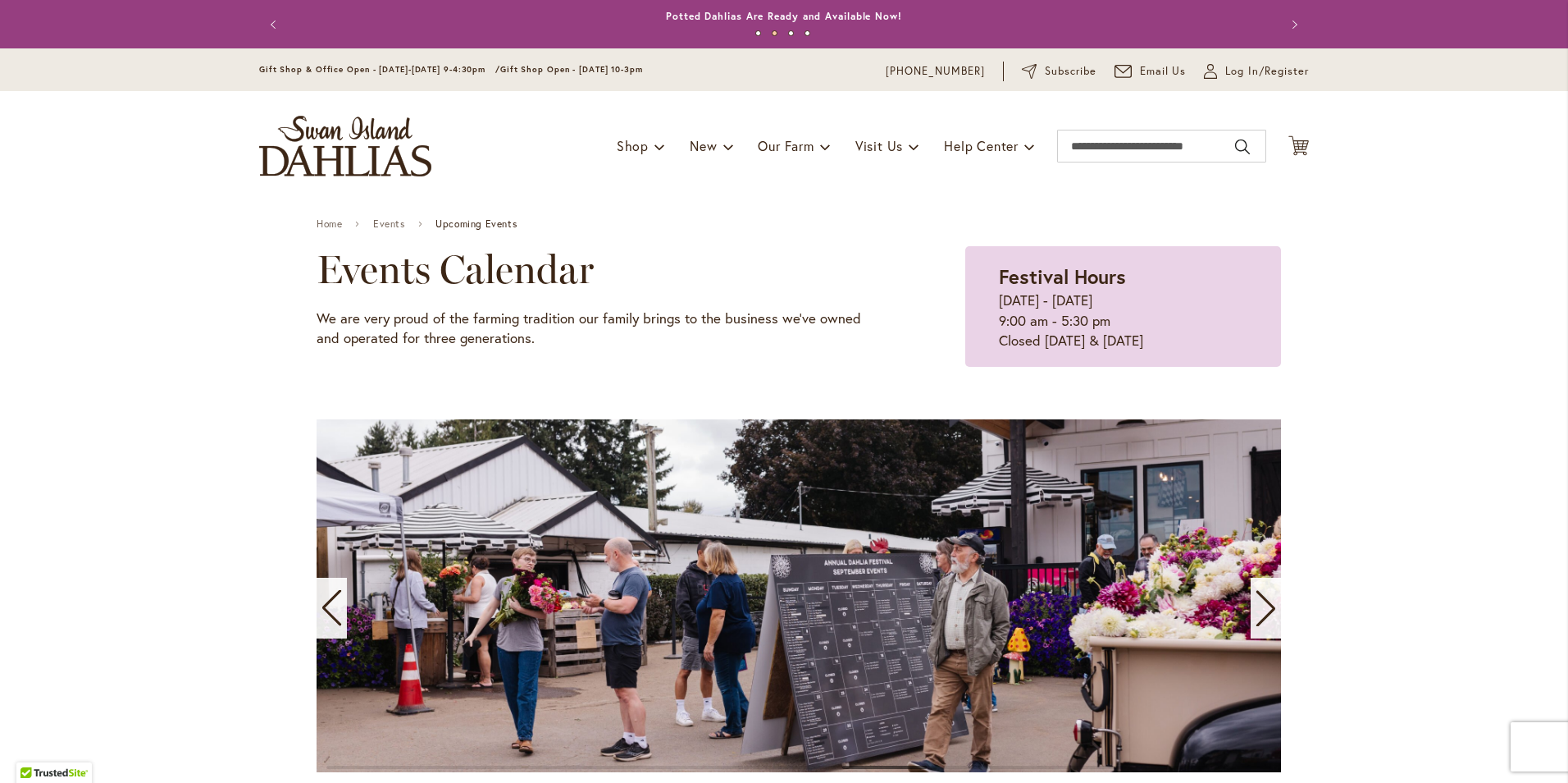
click at [1271, 605] on div "Next slide" at bounding box center [1265, 608] width 30 height 61
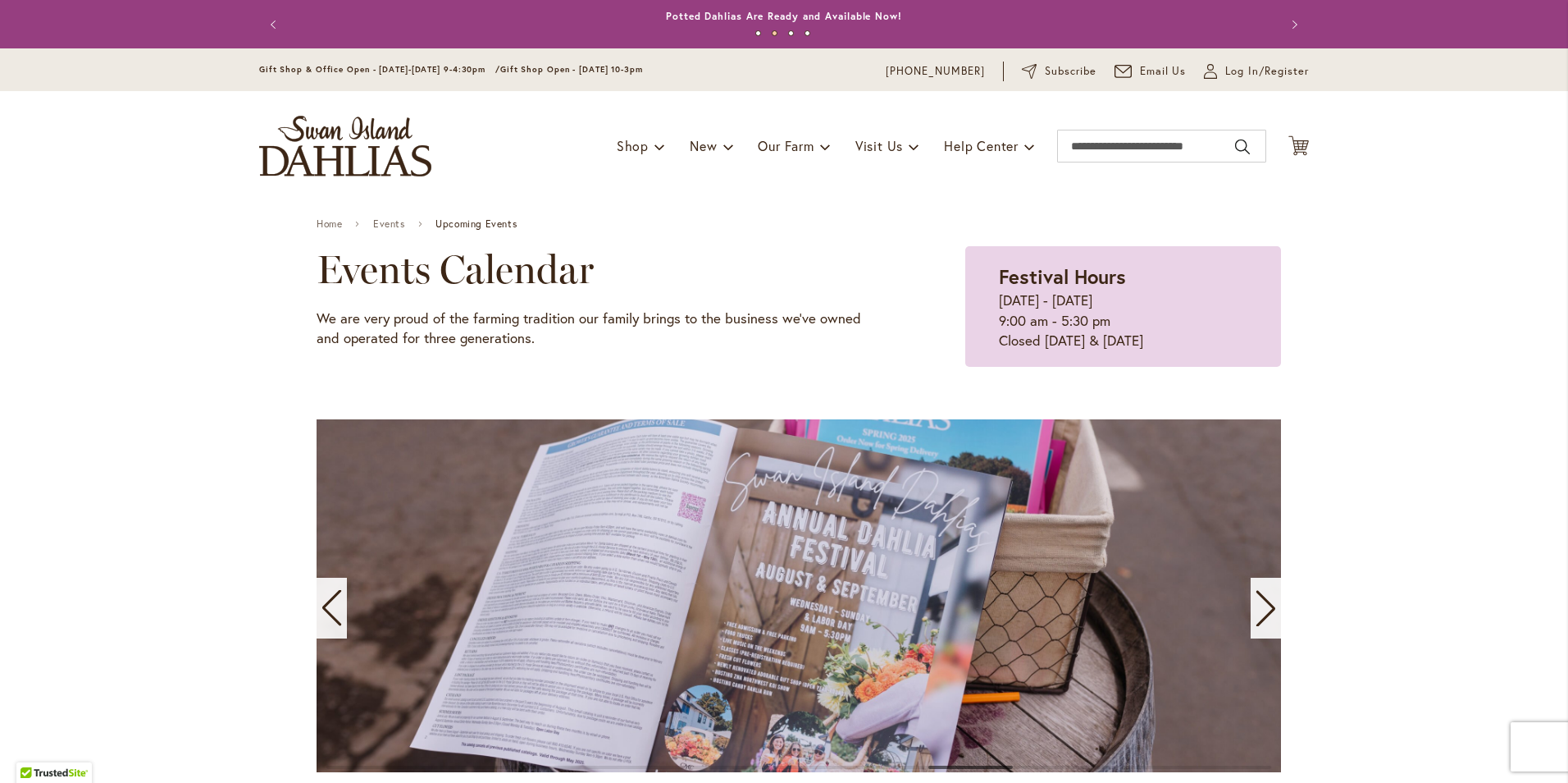
click at [1271, 605] on div "Next slide" at bounding box center [1265, 608] width 30 height 61
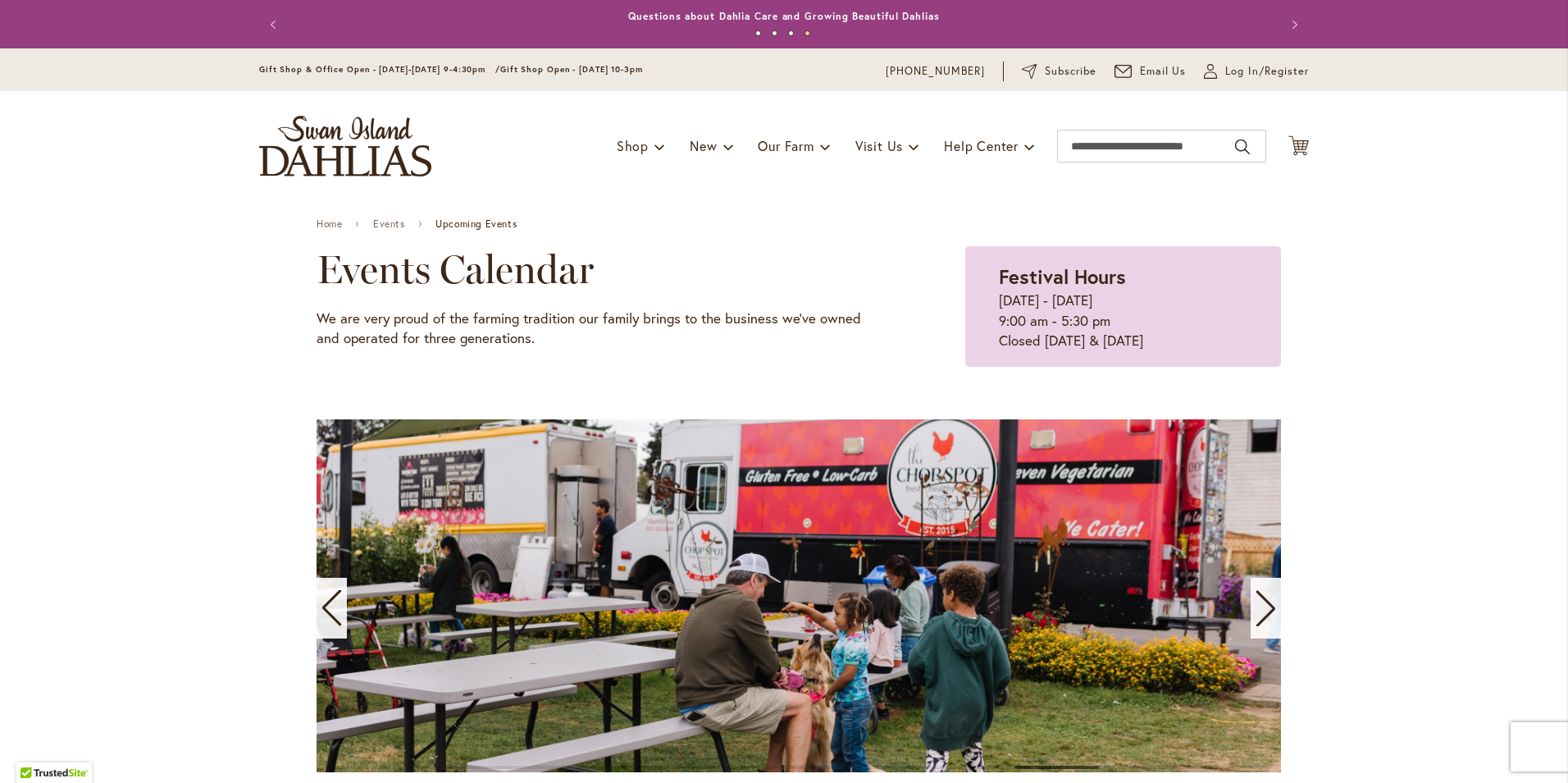
drag, startPoint x: 1491, startPoint y: 343, endPoint x: 1479, endPoint y: 357, distance: 18.4
